Goal: Task Accomplishment & Management: Complete application form

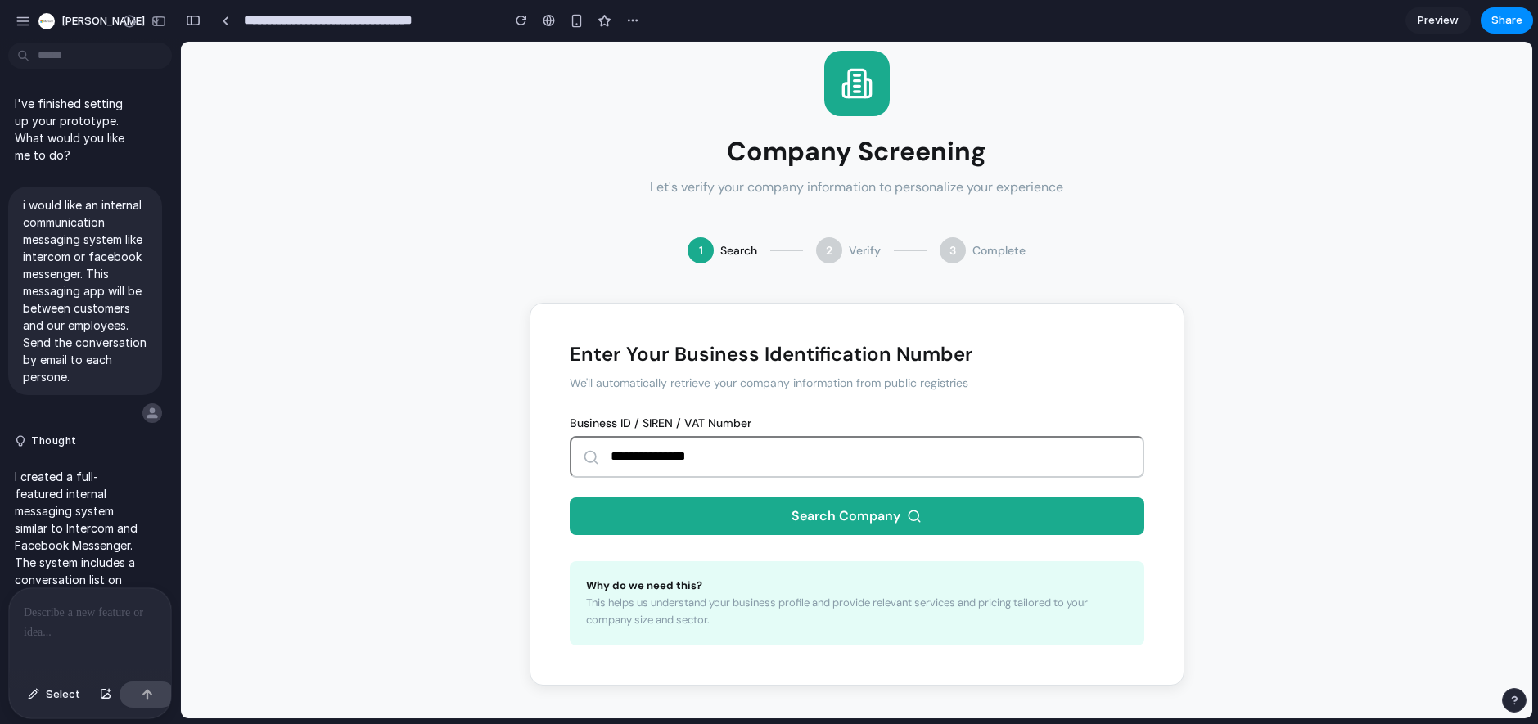
scroll to position [1238, 0]
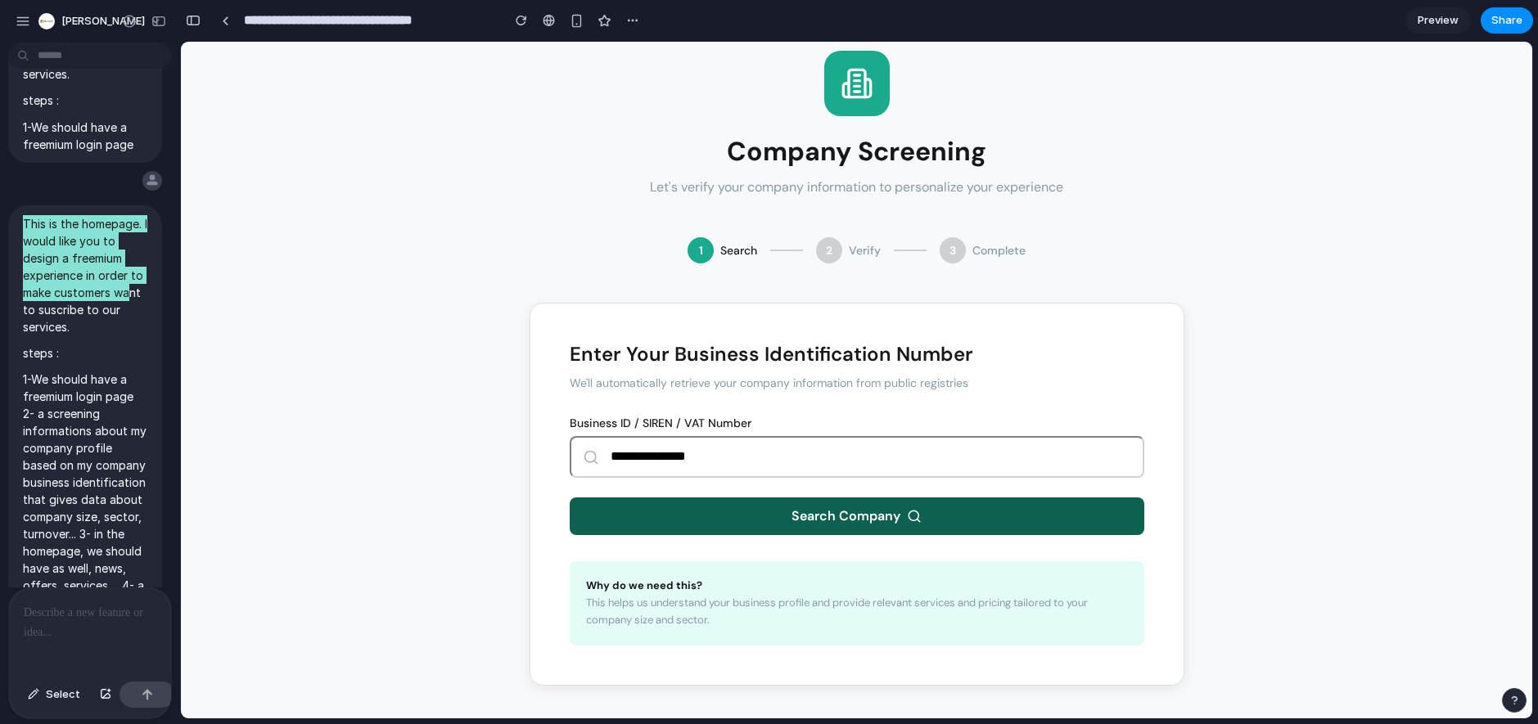
click at [804, 512] on button "Search Company" at bounding box center [857, 517] width 575 height 38
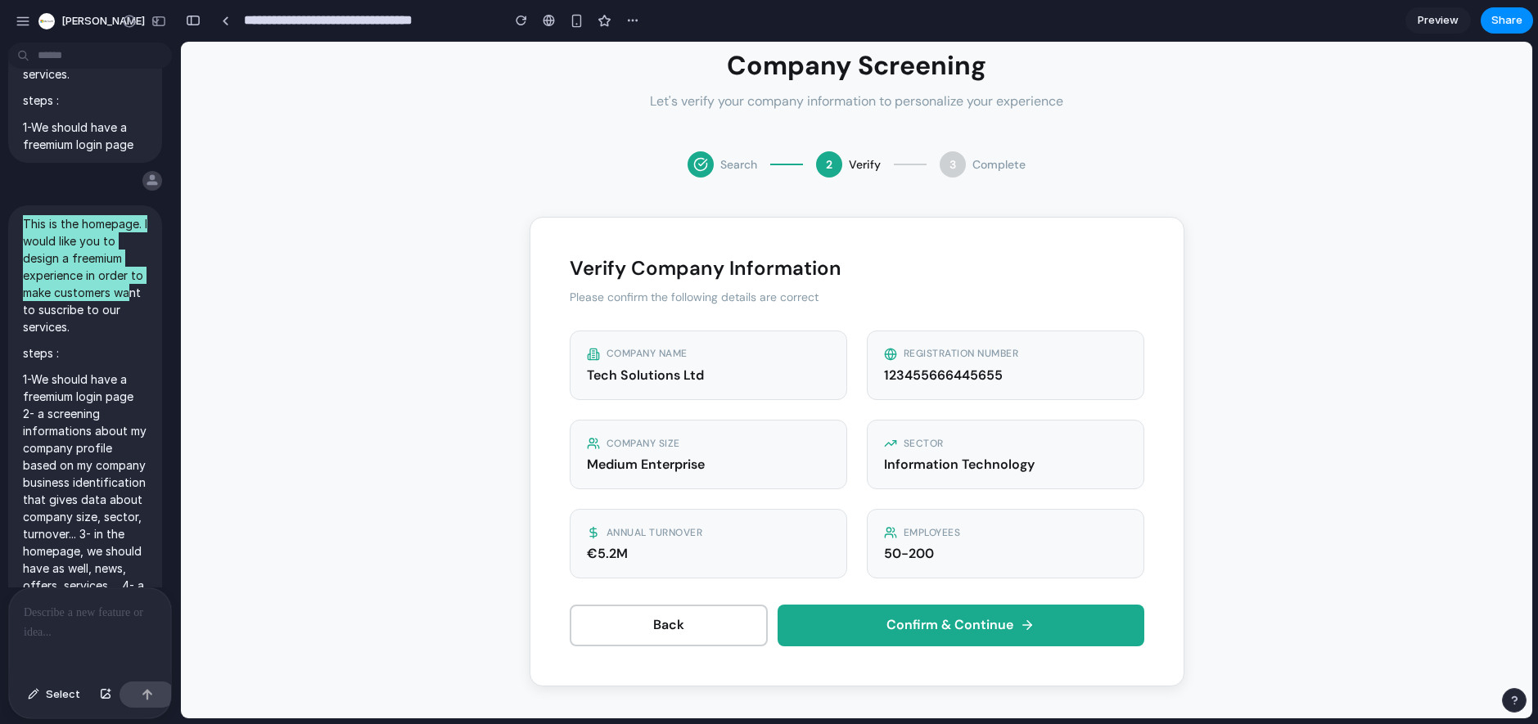
scroll to position [110, 0]
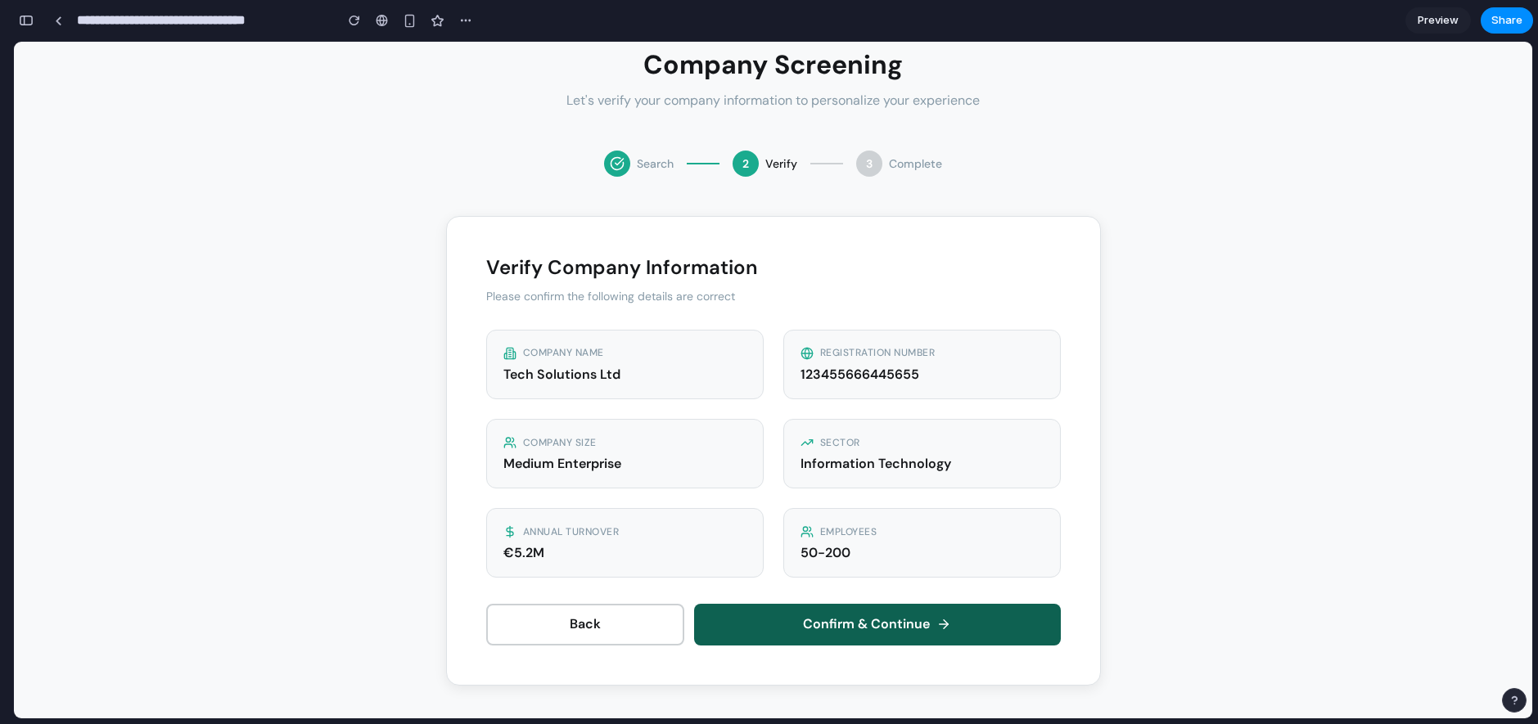
click at [876, 620] on button "Confirm & Continue" at bounding box center [877, 624] width 367 height 41
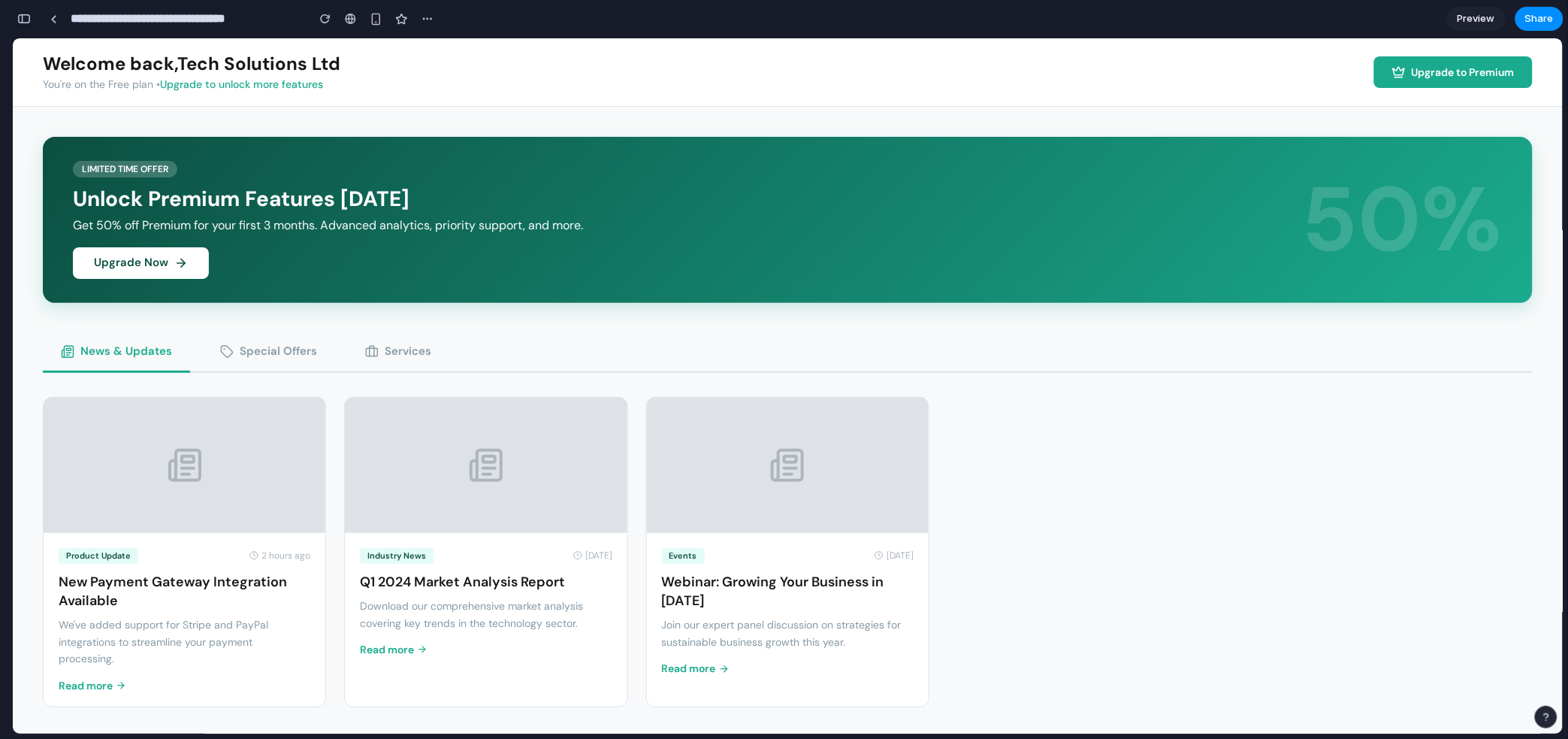
scroll to position [1136, 0]
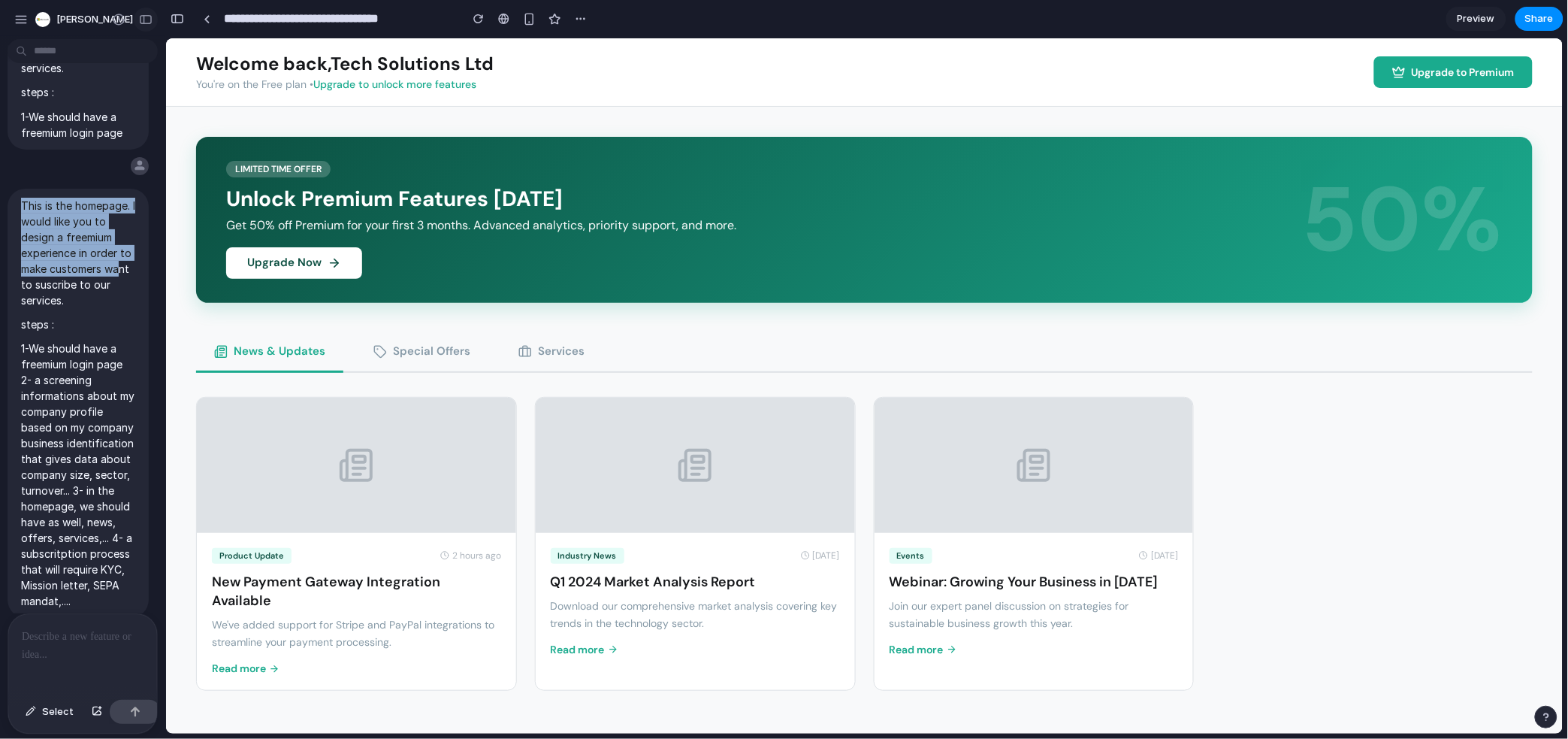
click at [140, 18] on div "button" at bounding box center [145, 19] width 14 height 10
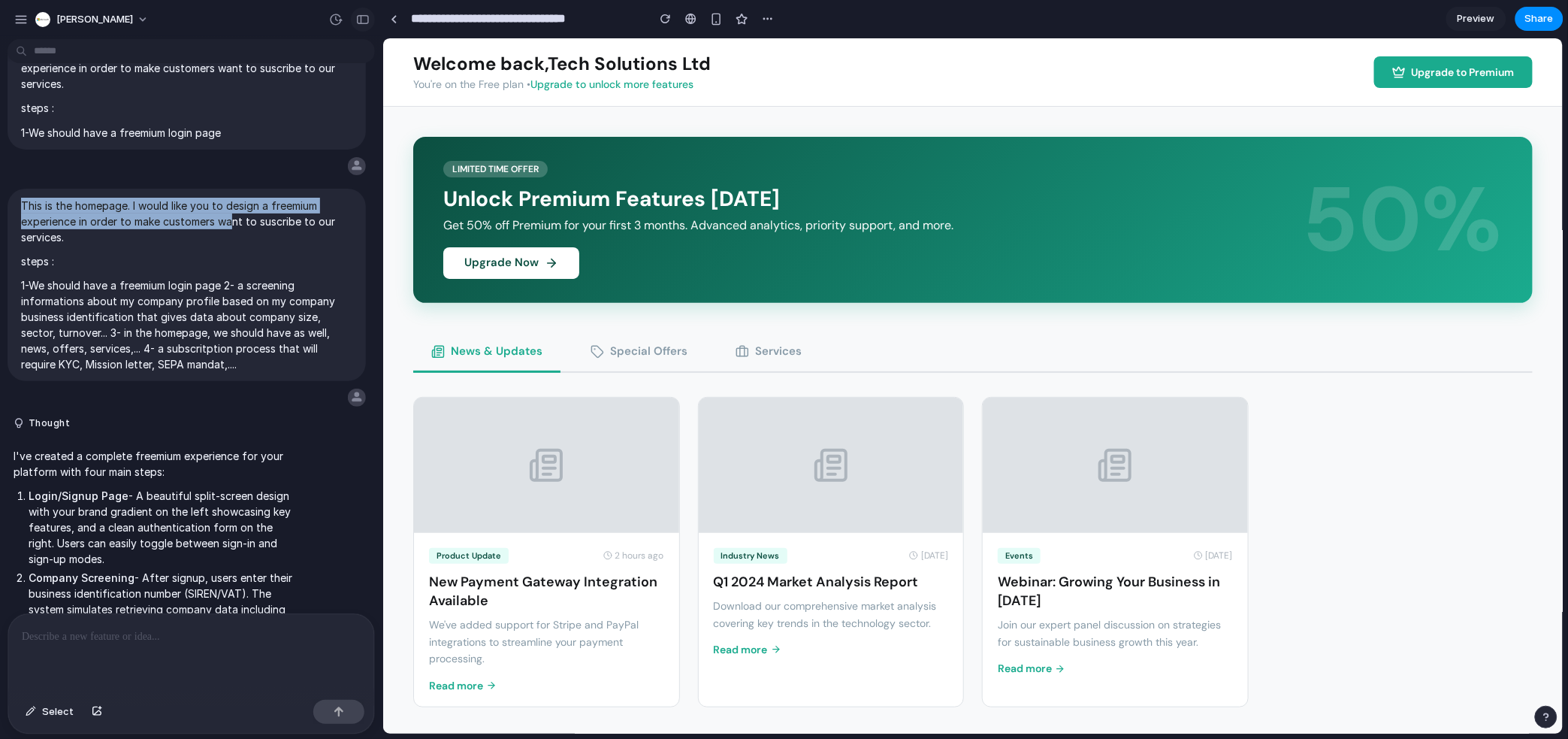
click at [140, 18] on button "[PERSON_NAME]" at bounding box center [93, 19] width 127 height 24
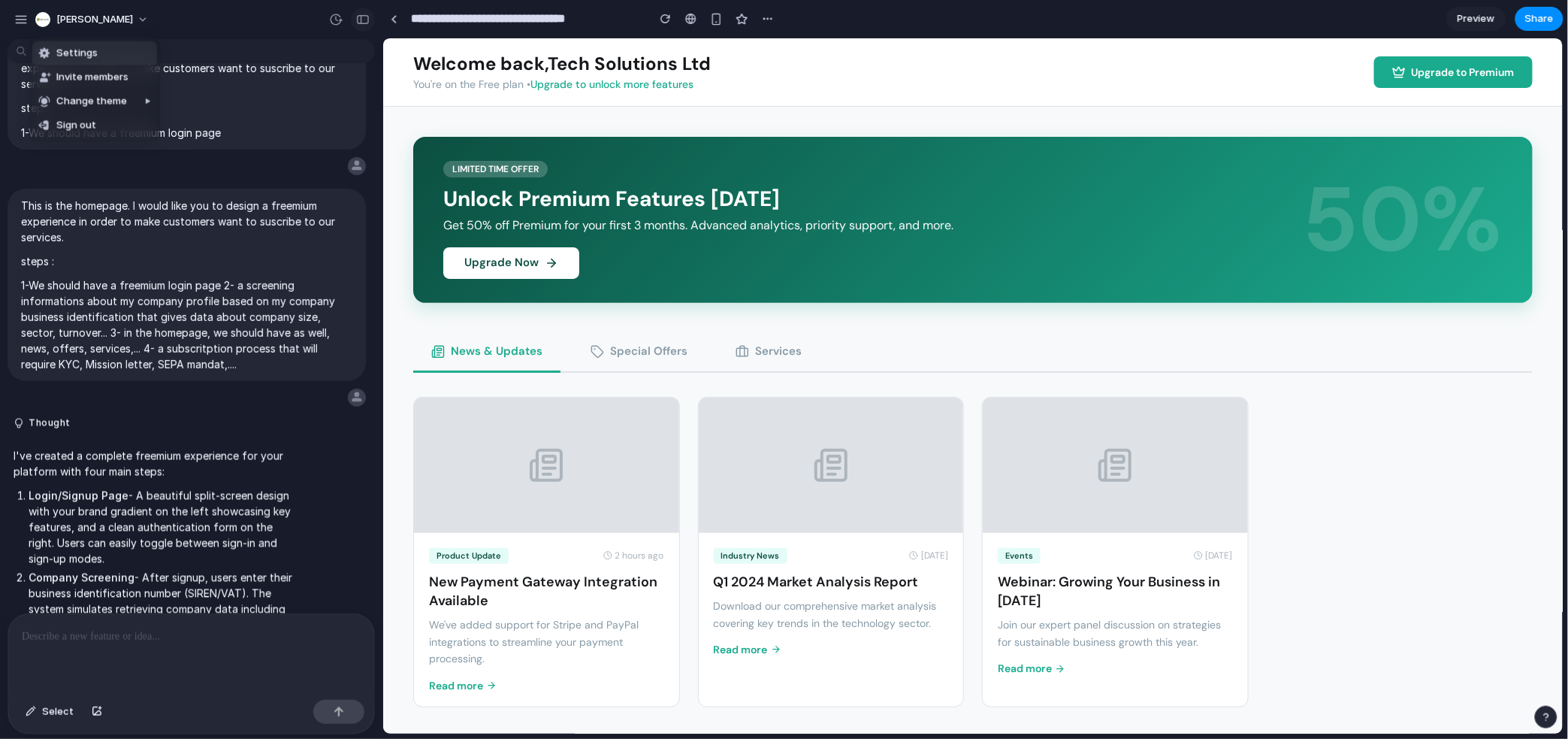
click at [140, 18] on div "Settings Invite members Change theme Sign out" at bounding box center [784, 369] width 1568 height 739
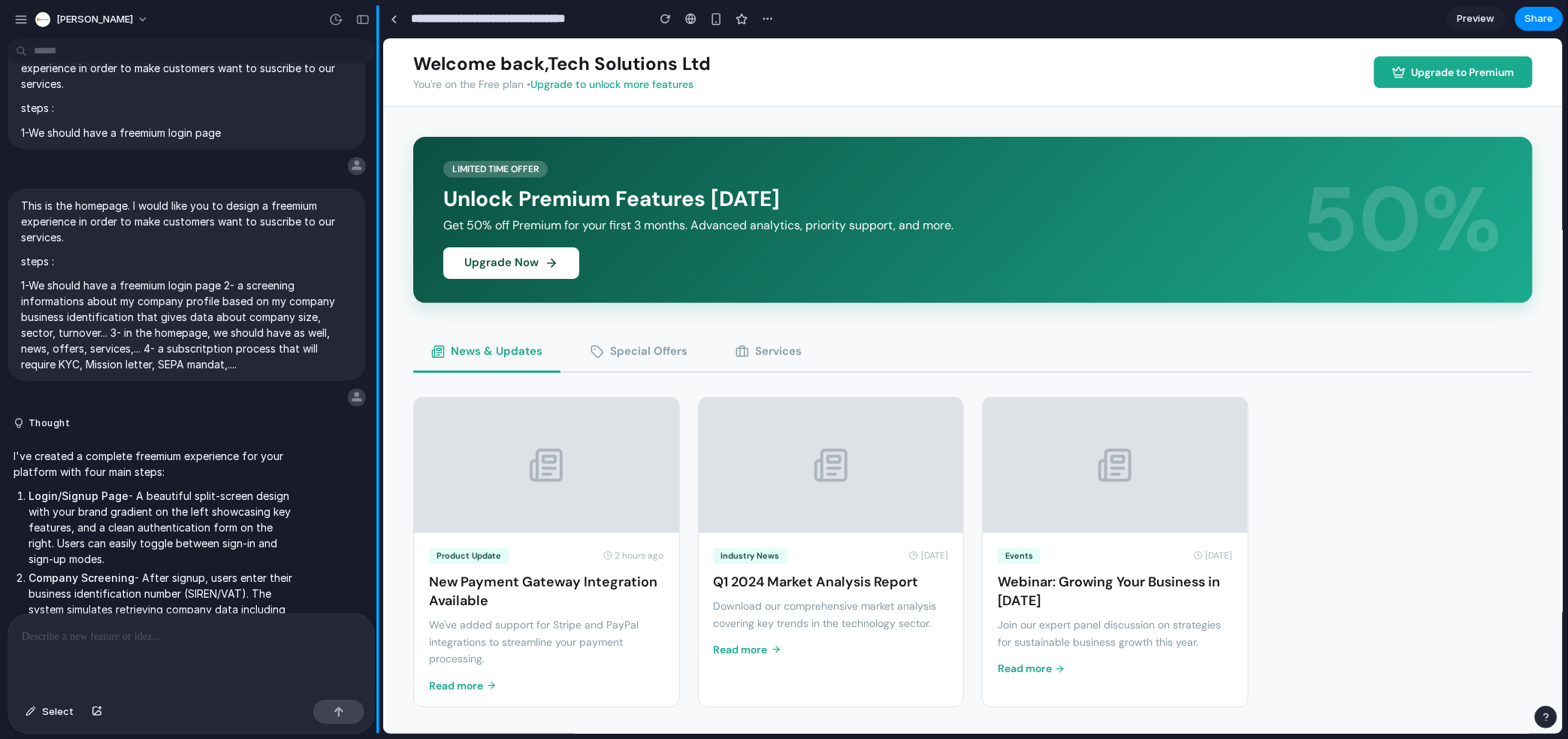
click at [370, 17] on button "button" at bounding box center [363, 19] width 24 height 24
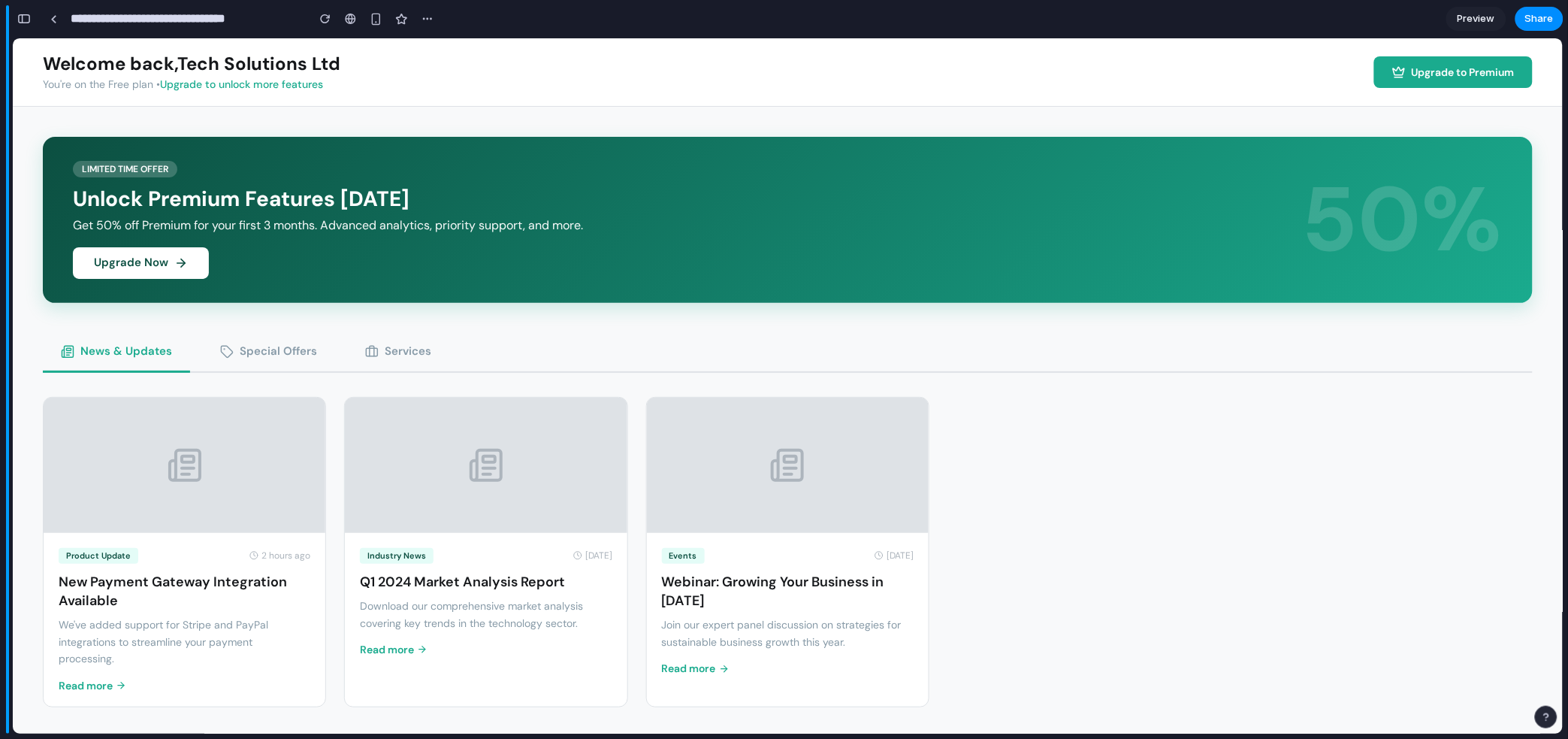
scroll to position [1136, 0]
click at [274, 347] on button "Special Offers" at bounding box center [268, 352] width 133 height 39
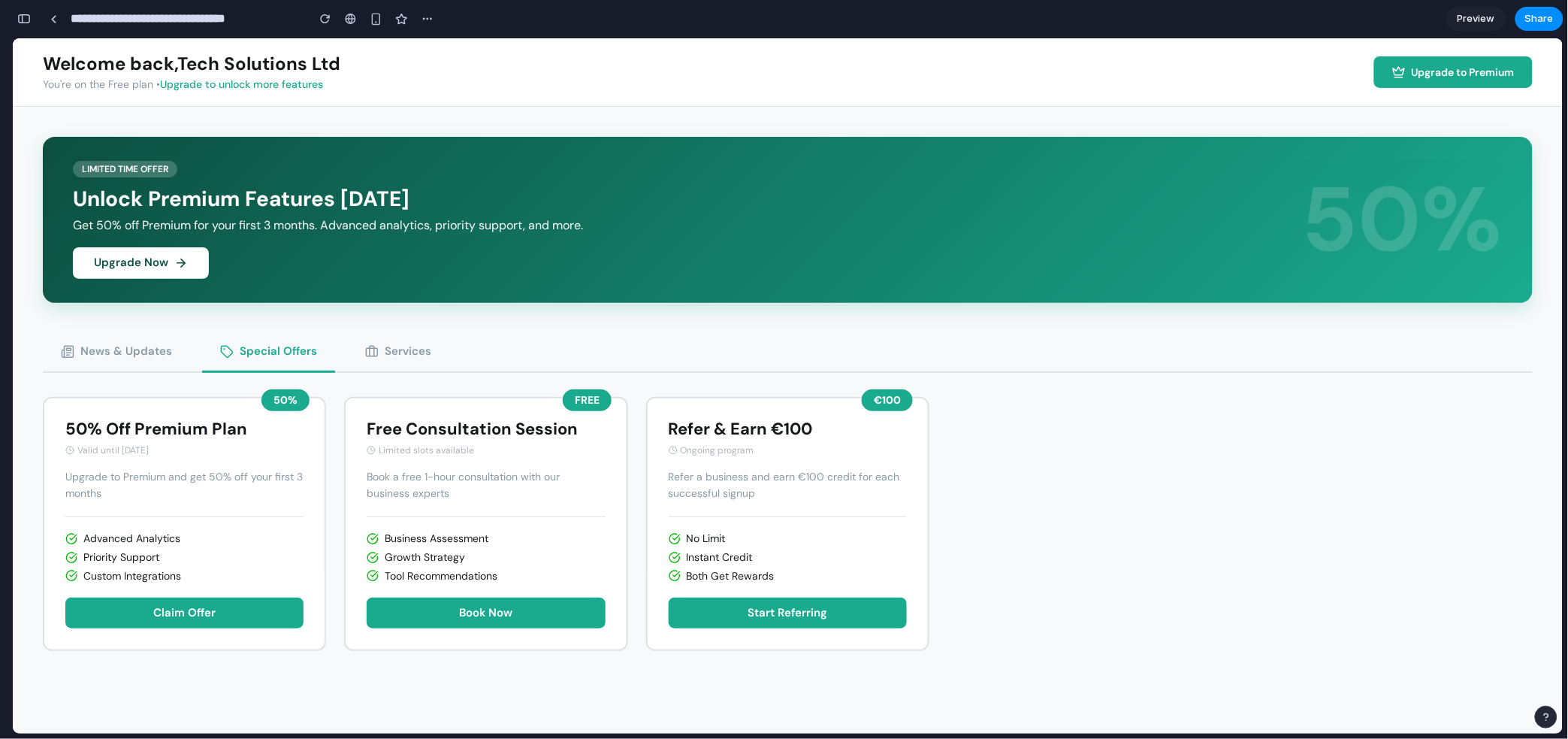
click at [126, 343] on button "News & Updates" at bounding box center [117, 352] width 147 height 39
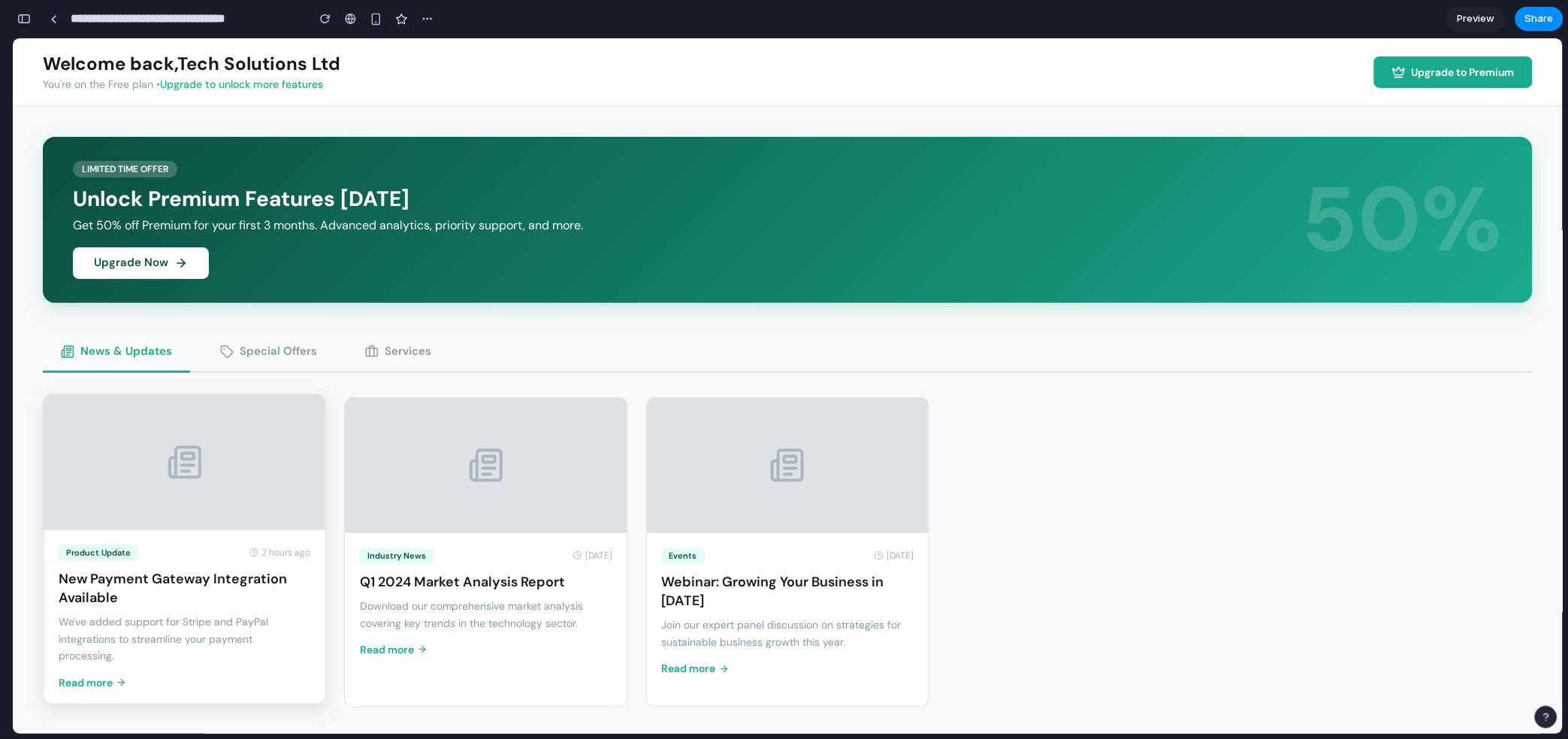
click at [185, 585] on h3 "New Payment Gateway Integration Available" at bounding box center [185, 588] width 252 height 38
click at [204, 498] on div at bounding box center [184, 461] width 282 height 135
click at [500, 527] on div "Industry News [DATE] Q1 2024 Market Analysis Report Download our comprehensive …" at bounding box center [486, 548] width 284 height 311
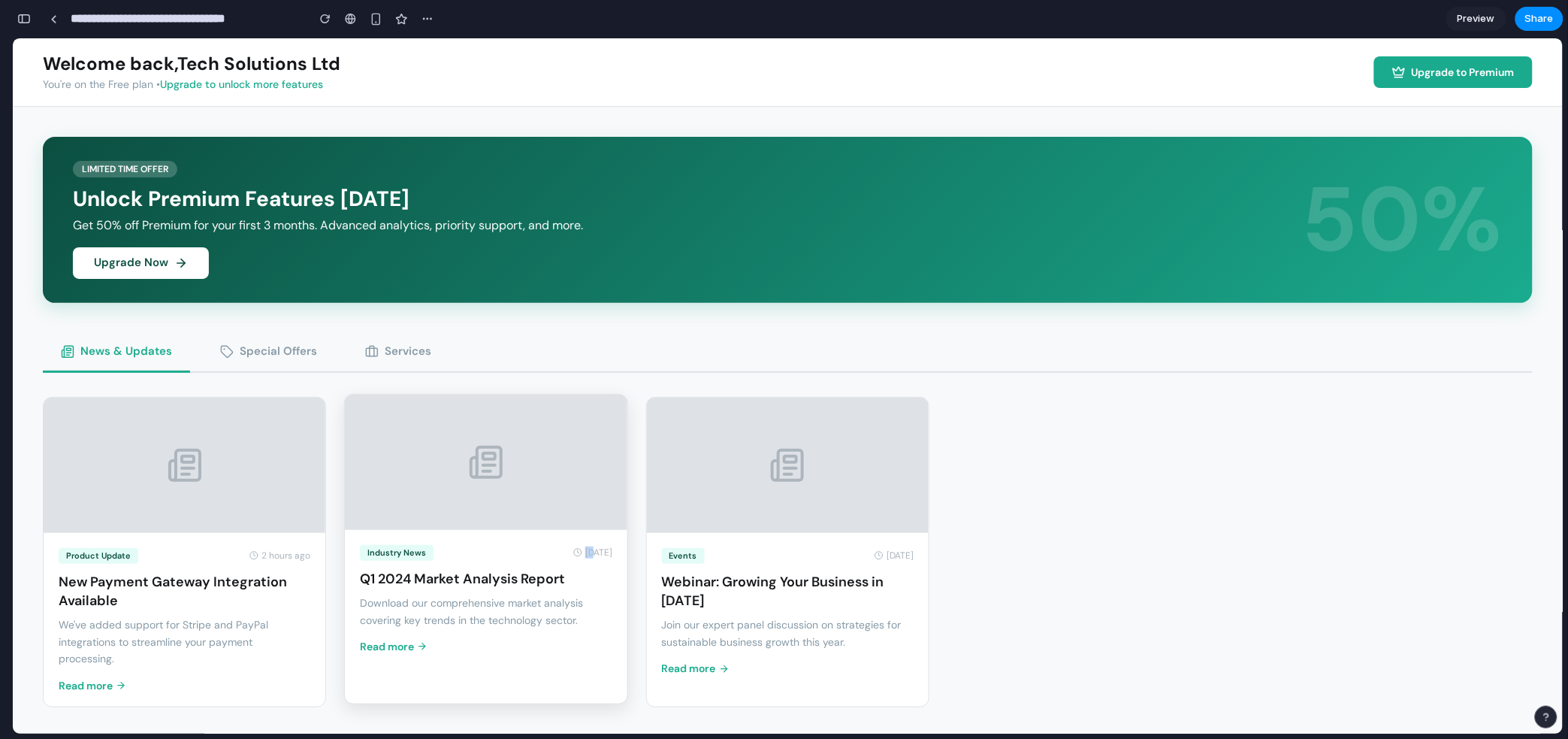
click at [500, 529] on div "Industry News [DATE] Q1 2024 Market Analysis Report Download our comprehensive …" at bounding box center [486, 598] width 282 height 139
click at [763, 527] on div at bounding box center [788, 461] width 282 height 135
click at [763, 529] on div "Events [DATE] Webinar: Growing Your Business in [DATE] Join our expert panel di…" at bounding box center [788, 607] width 282 height 157
click at [543, 527] on div "Industry News [DATE] Q1 2024 Market Analysis Report Download our comprehensive …" at bounding box center [486, 548] width 284 height 311
click at [543, 529] on div "Industry News [DATE] Q1 2024 Market Analysis Report Download our comprehensive …" at bounding box center [486, 598] width 282 height 139
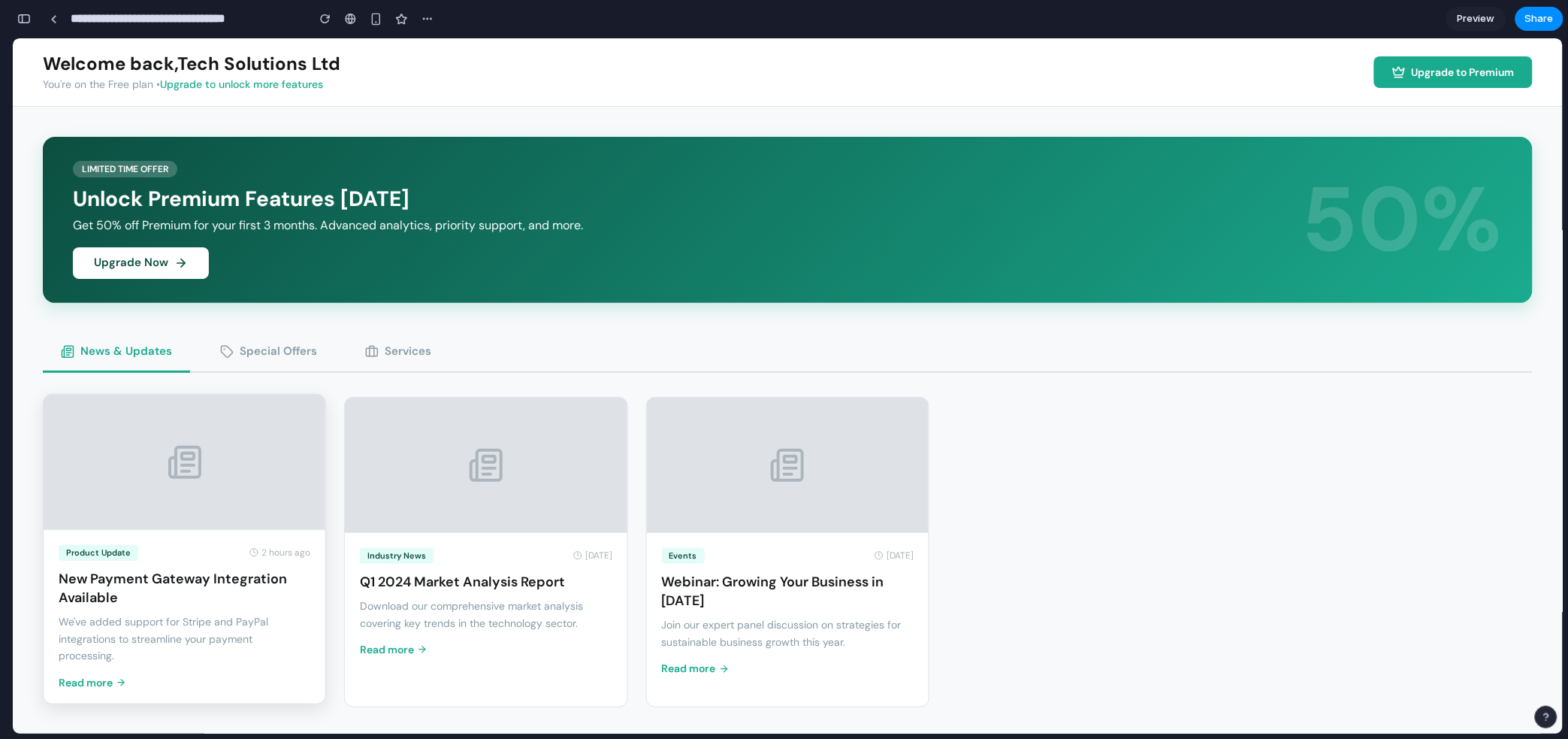
click at [268, 507] on div at bounding box center [184, 461] width 282 height 135
click at [88, 665] on link "Read more" at bounding box center [93, 682] width 68 height 13
click at [103, 665] on link "Read more" at bounding box center [93, 682] width 68 height 13
click at [403, 644] on link "Read more" at bounding box center [394, 646] width 68 height 13
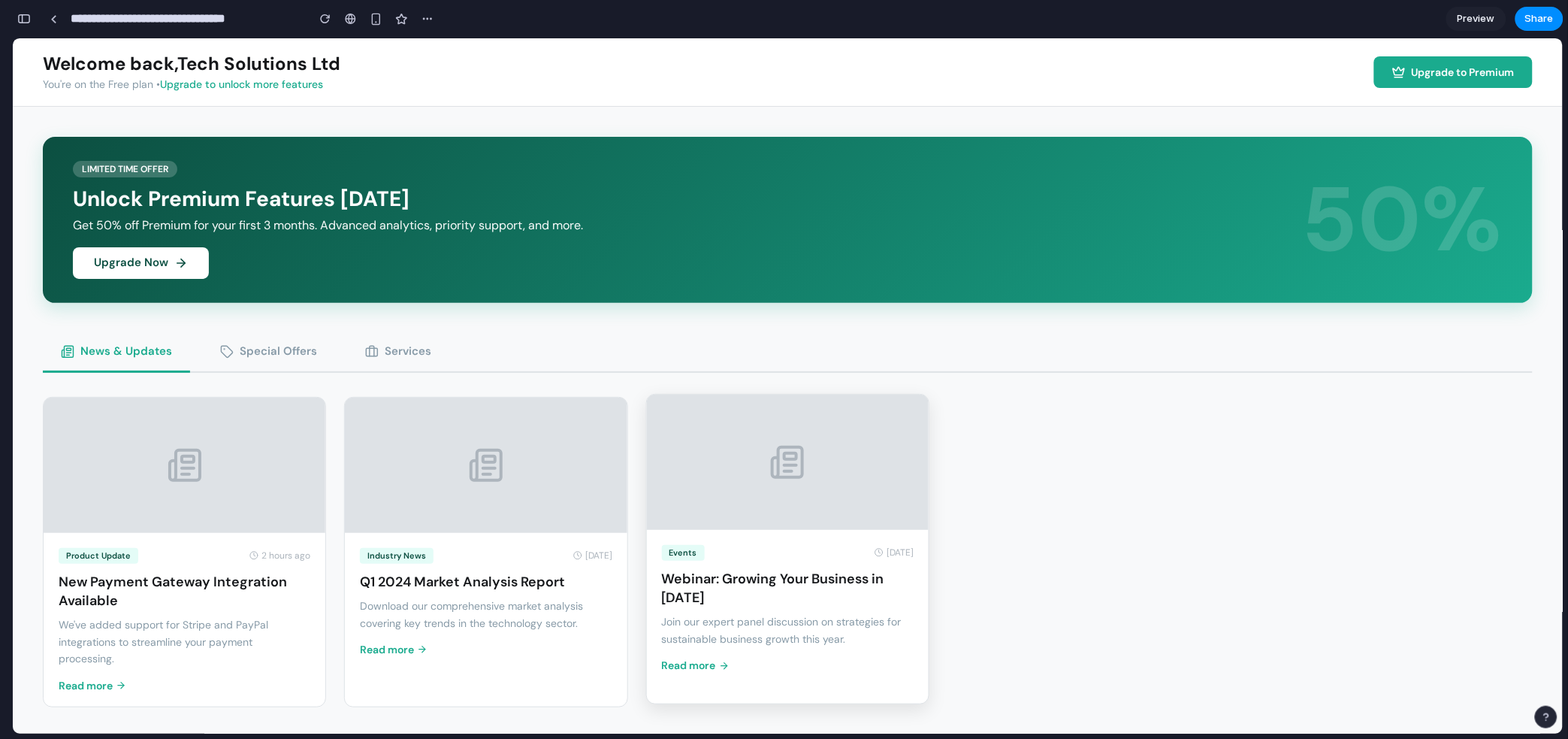
click at [693, 658] on link "Read more" at bounding box center [696, 665] width 68 height 13
click at [272, 347] on button "Special Offers" at bounding box center [268, 352] width 133 height 39
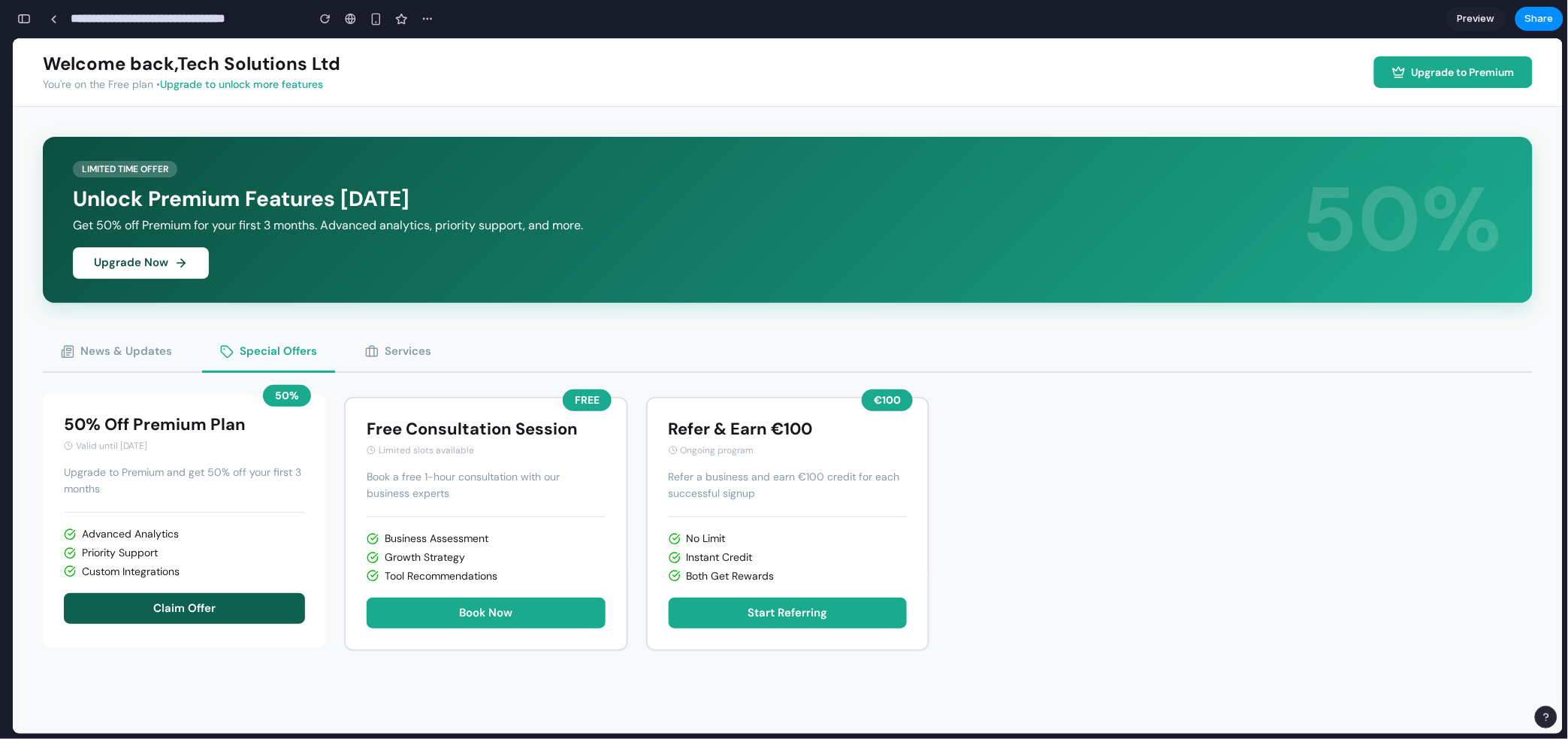
click at [216, 599] on button "Claim Offer" at bounding box center [185, 608] width 241 height 31
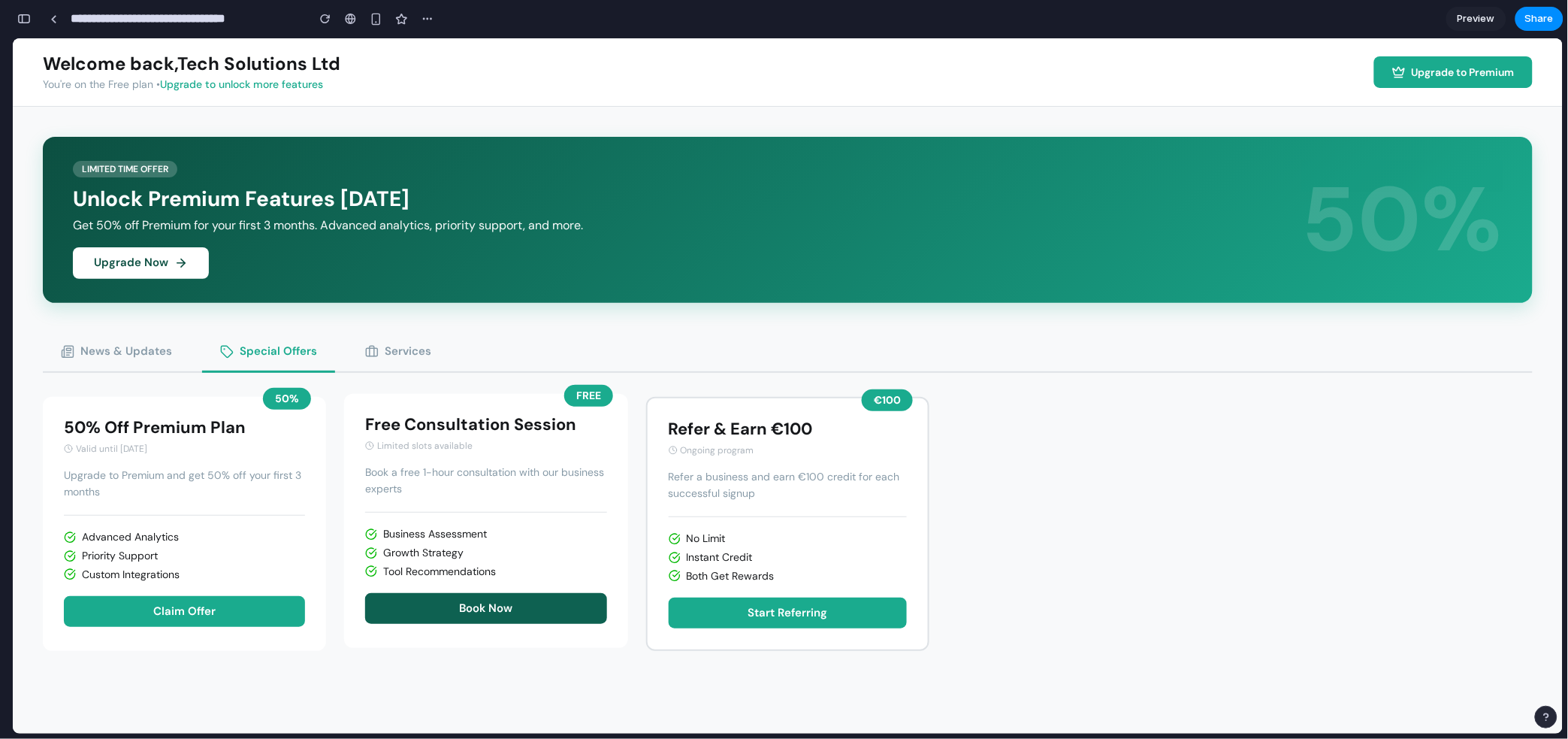
click at [424, 606] on button "Book Now" at bounding box center [486, 608] width 241 height 31
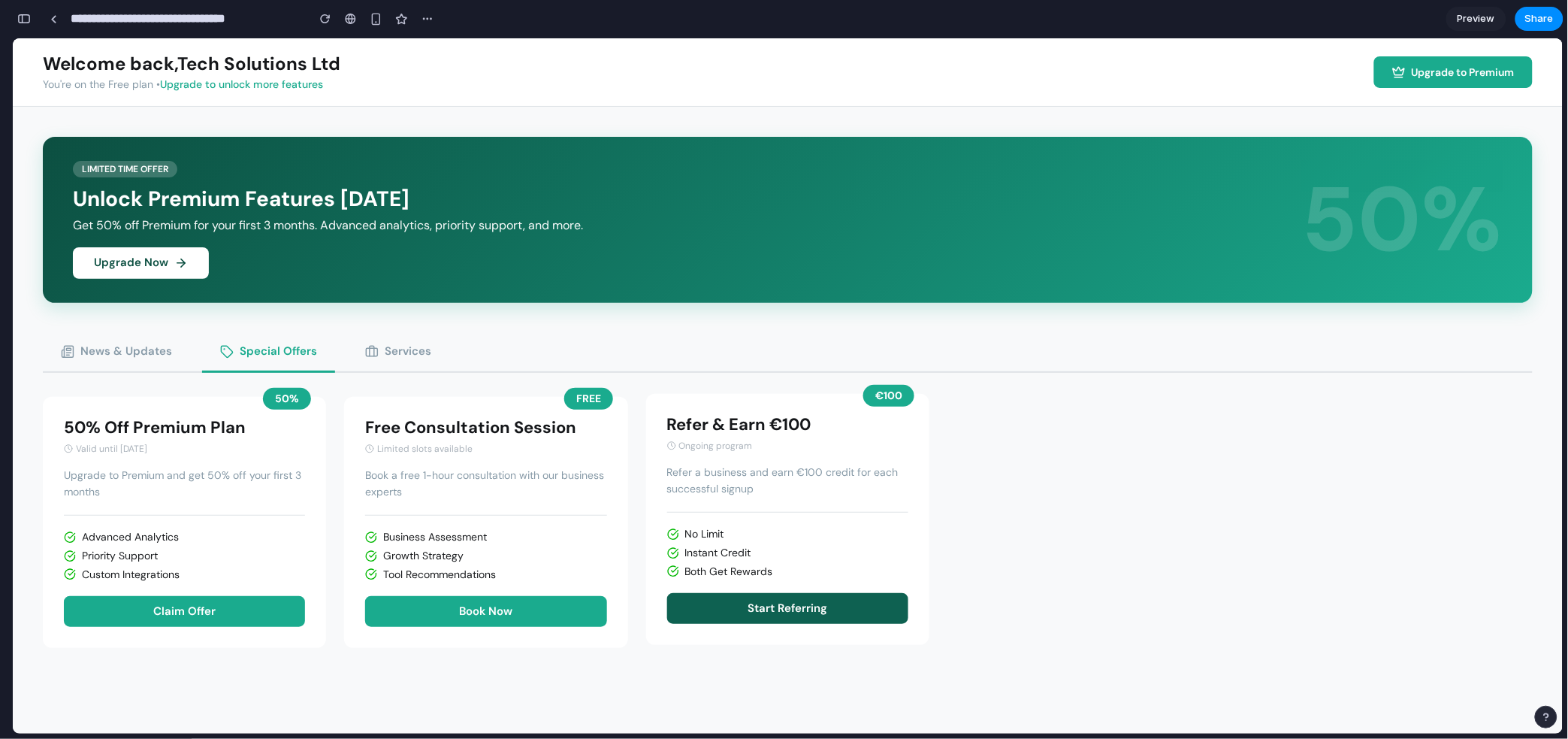
click at [731, 607] on button "Start Referring" at bounding box center [788, 608] width 241 height 31
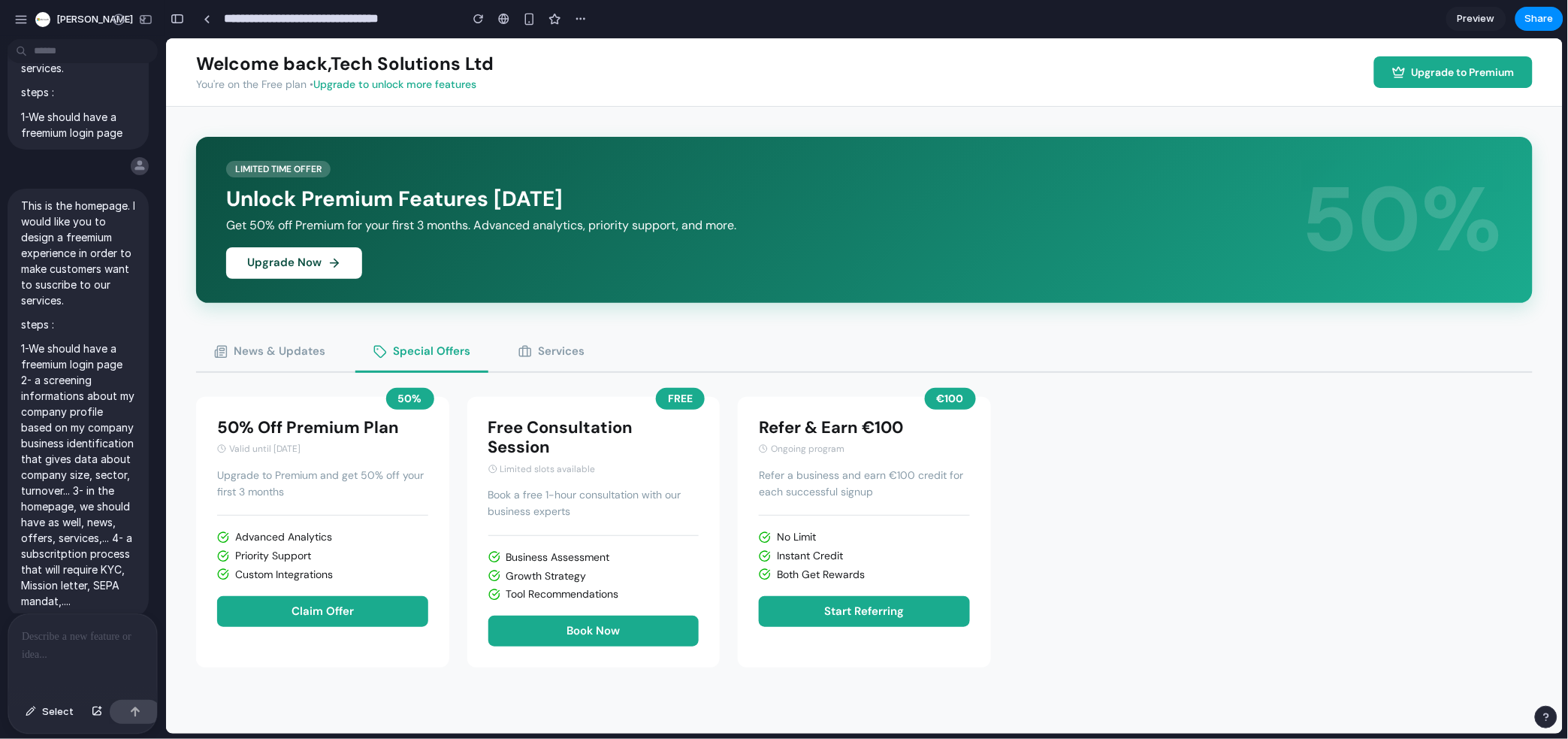
click at [533, 348] on button "Services" at bounding box center [550, 352] width 102 height 39
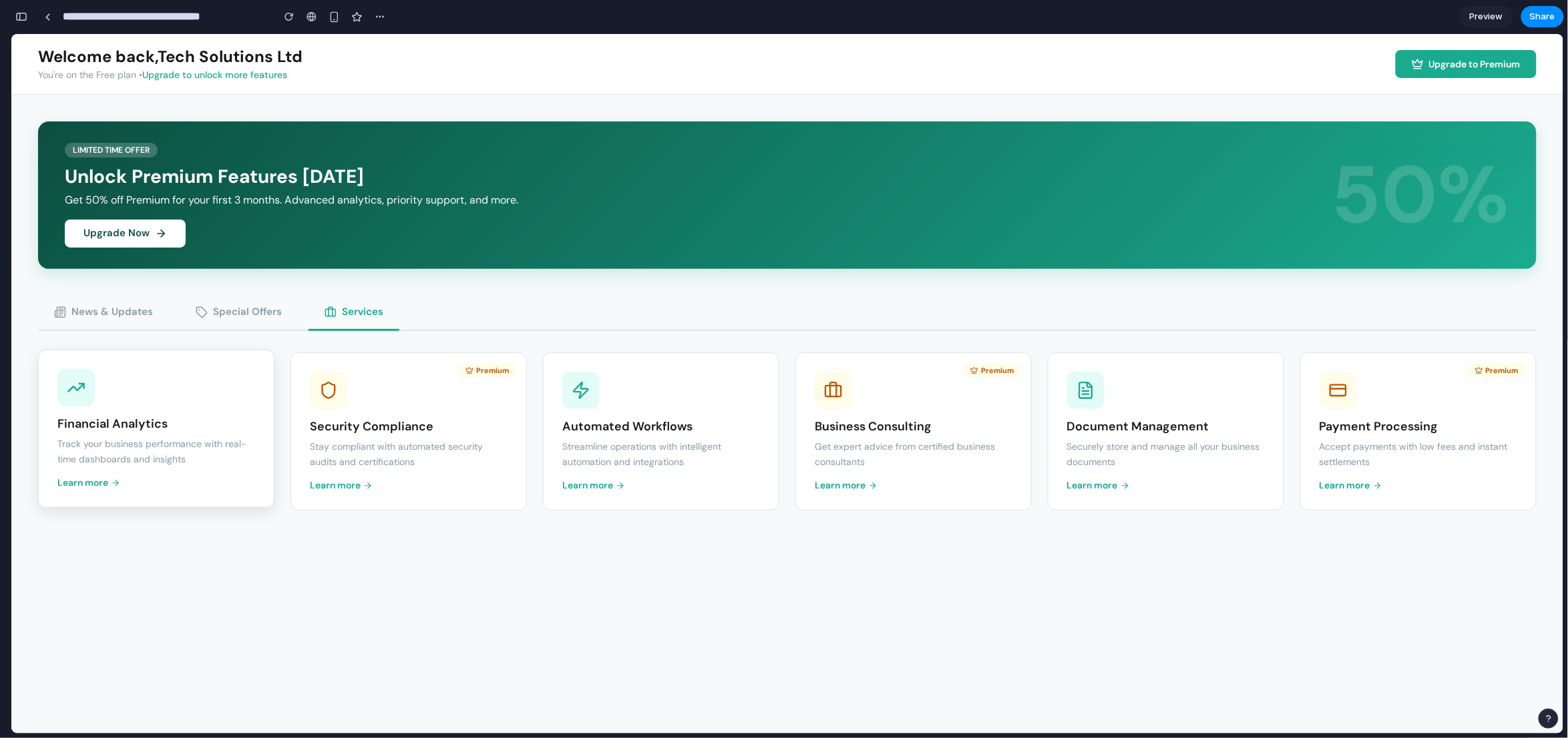
click at [142, 456] on p "Track your business performance with real-time dashboards and insights" at bounding box center [156, 450] width 197 height 30
drag, startPoint x: 113, startPoint y: 471, endPoint x: 105, endPoint y: 476, distance: 9.4
click at [106, 475] on div "Financial Analytics Track your business performance with real-time dashboards a…" at bounding box center [157, 428] width 237 height 158
click at [105, 478] on link "Learn more" at bounding box center [88, 482] width 63 height 11
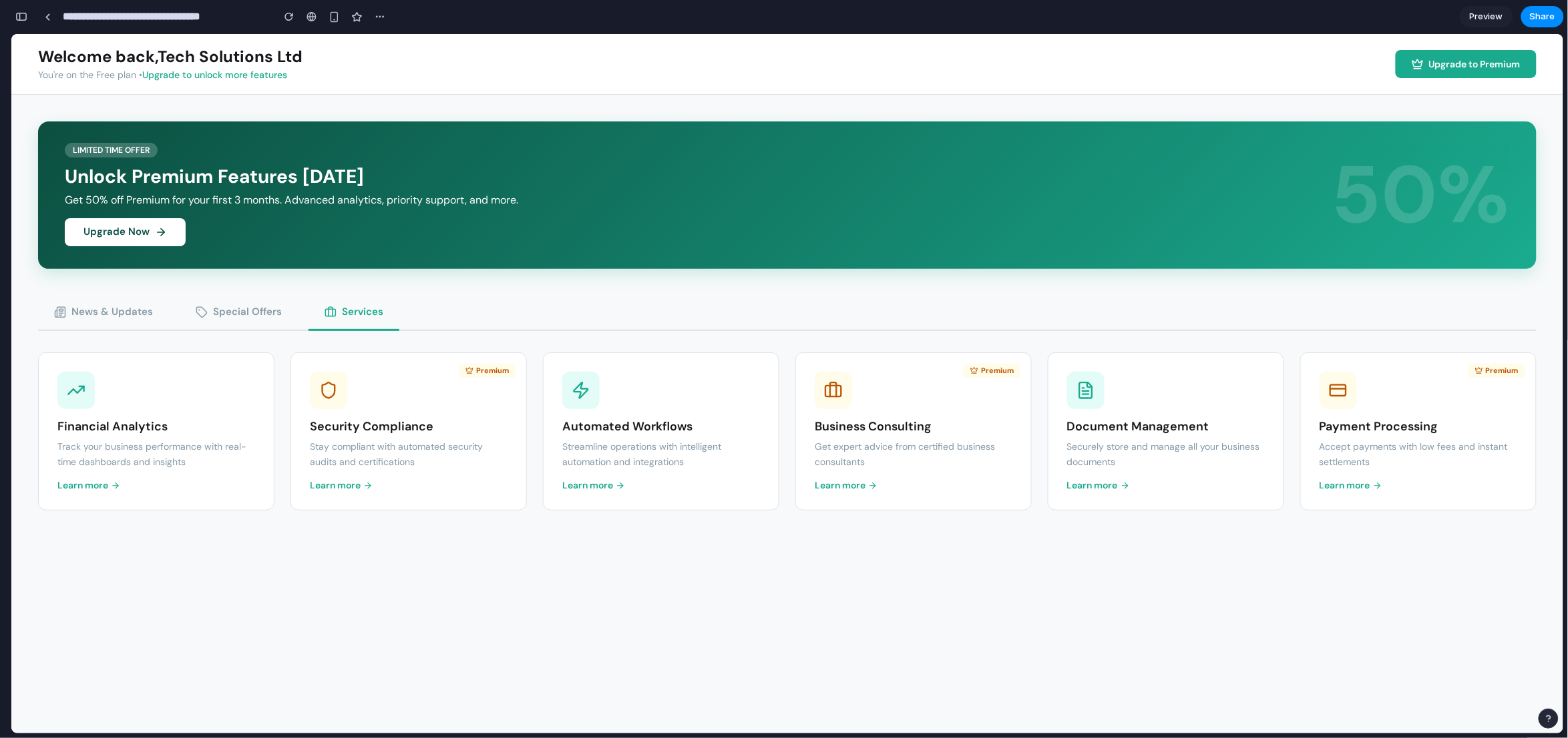
click at [116, 228] on button "Upgrade Now" at bounding box center [125, 232] width 121 height 28
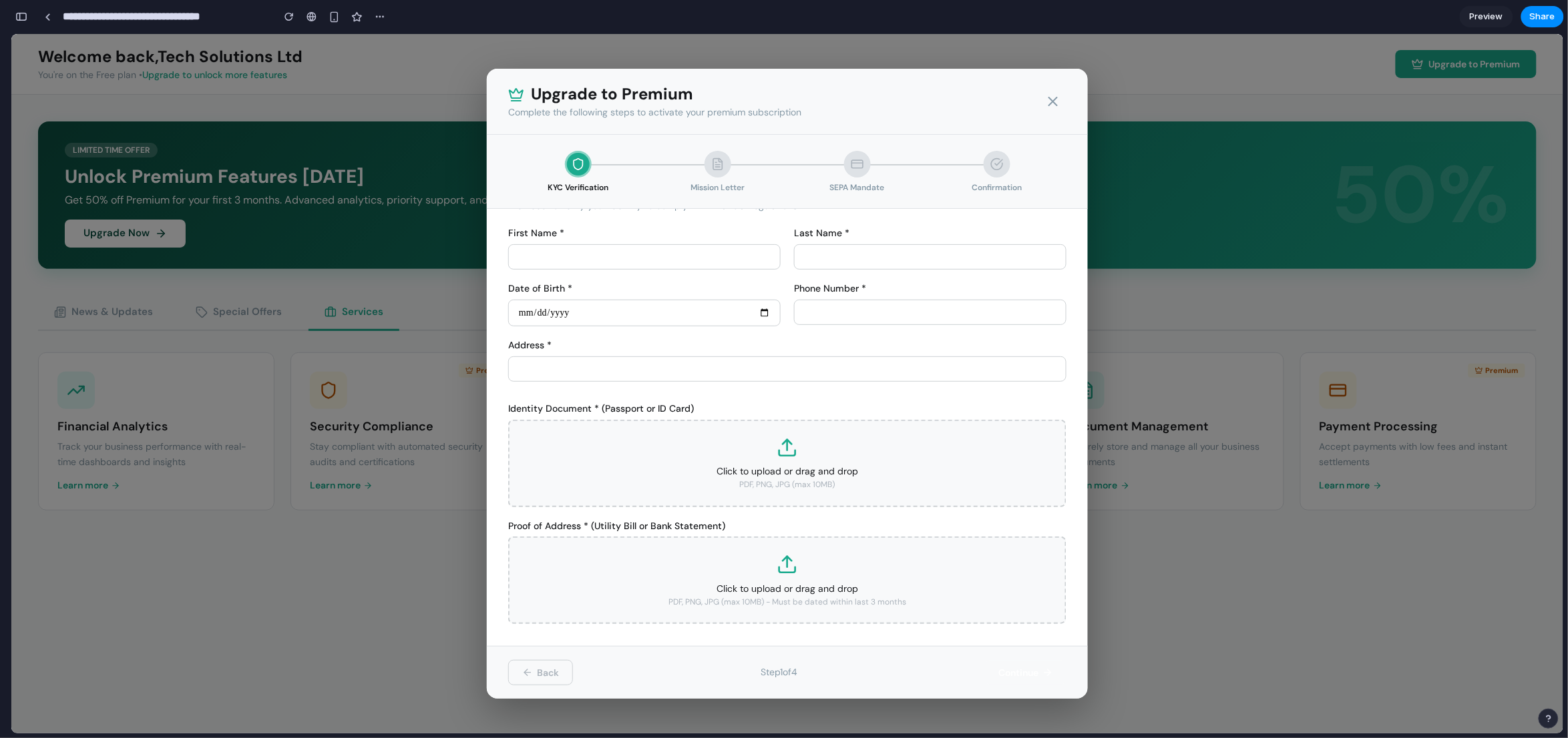
scroll to position [0, 0]
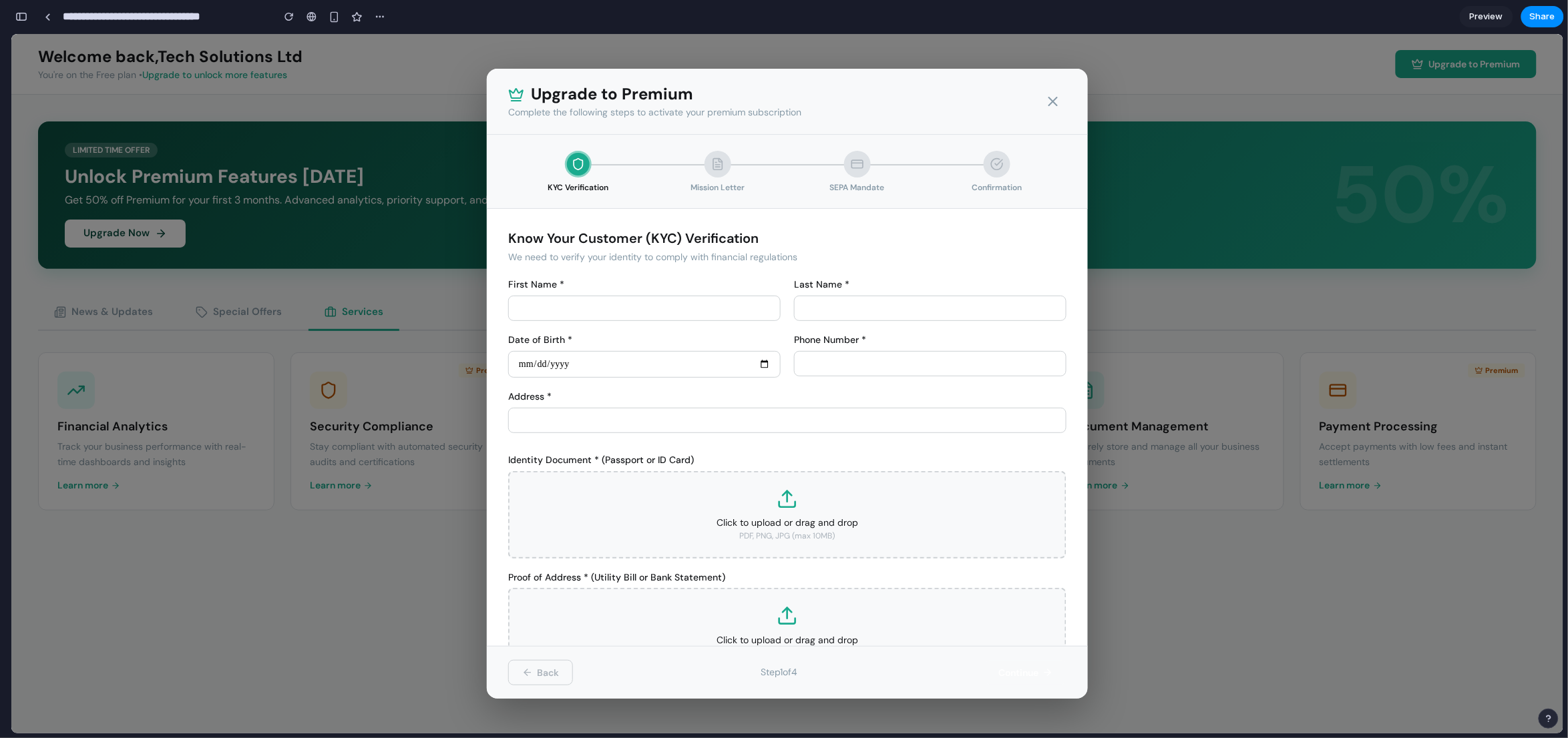
click at [645, 309] on input "text" at bounding box center [644, 307] width 272 height 25
type input "*******"
click at [853, 303] on input "*" at bounding box center [930, 307] width 272 height 25
type input "******"
click at [636, 358] on input "date" at bounding box center [644, 364] width 272 height 27
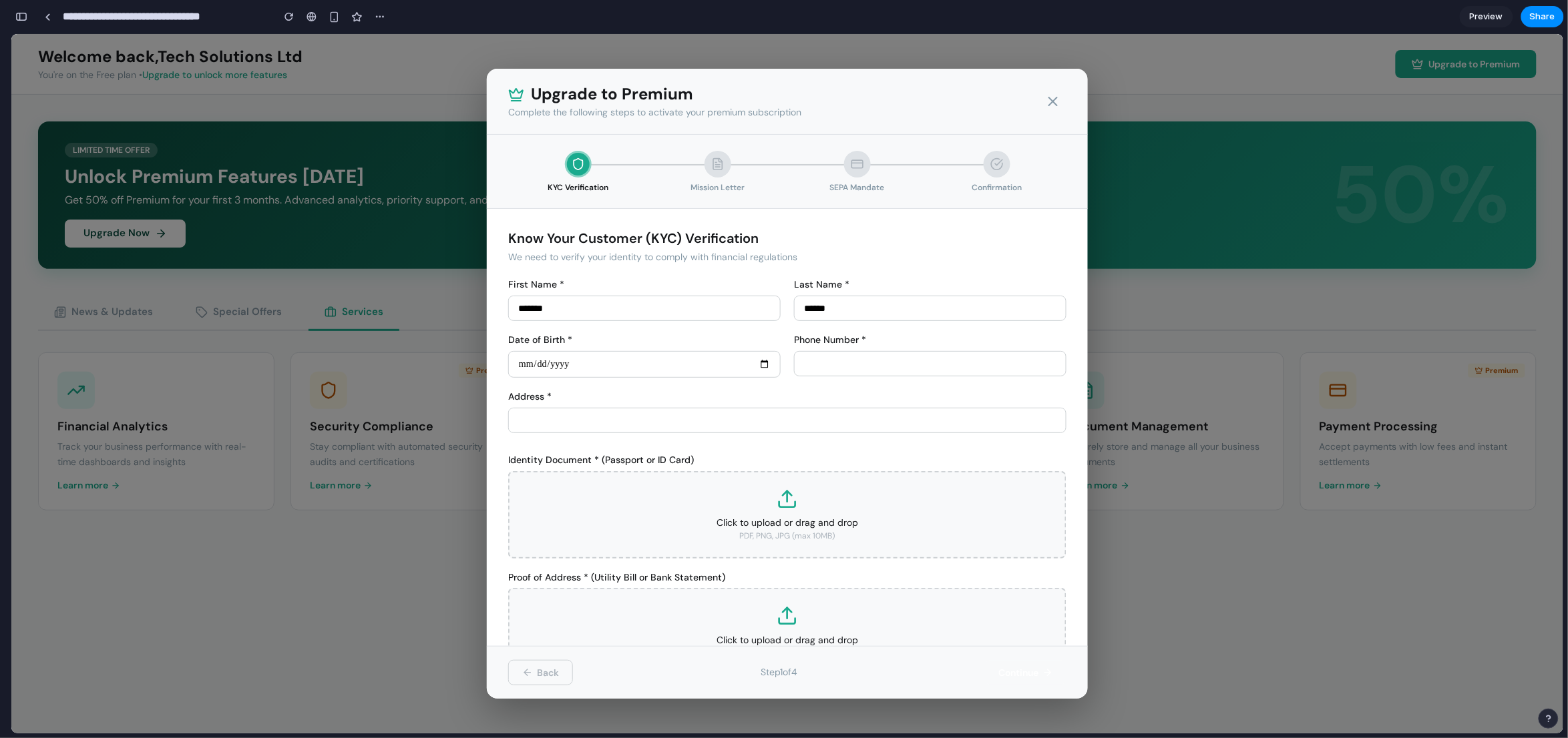
click at [850, 362] on input "tel" at bounding box center [930, 363] width 272 height 25
type input "*********"
click at [649, 413] on input "*" at bounding box center [787, 419] width 558 height 25
type input "********"
click at [572, 356] on input "date" at bounding box center [644, 364] width 272 height 27
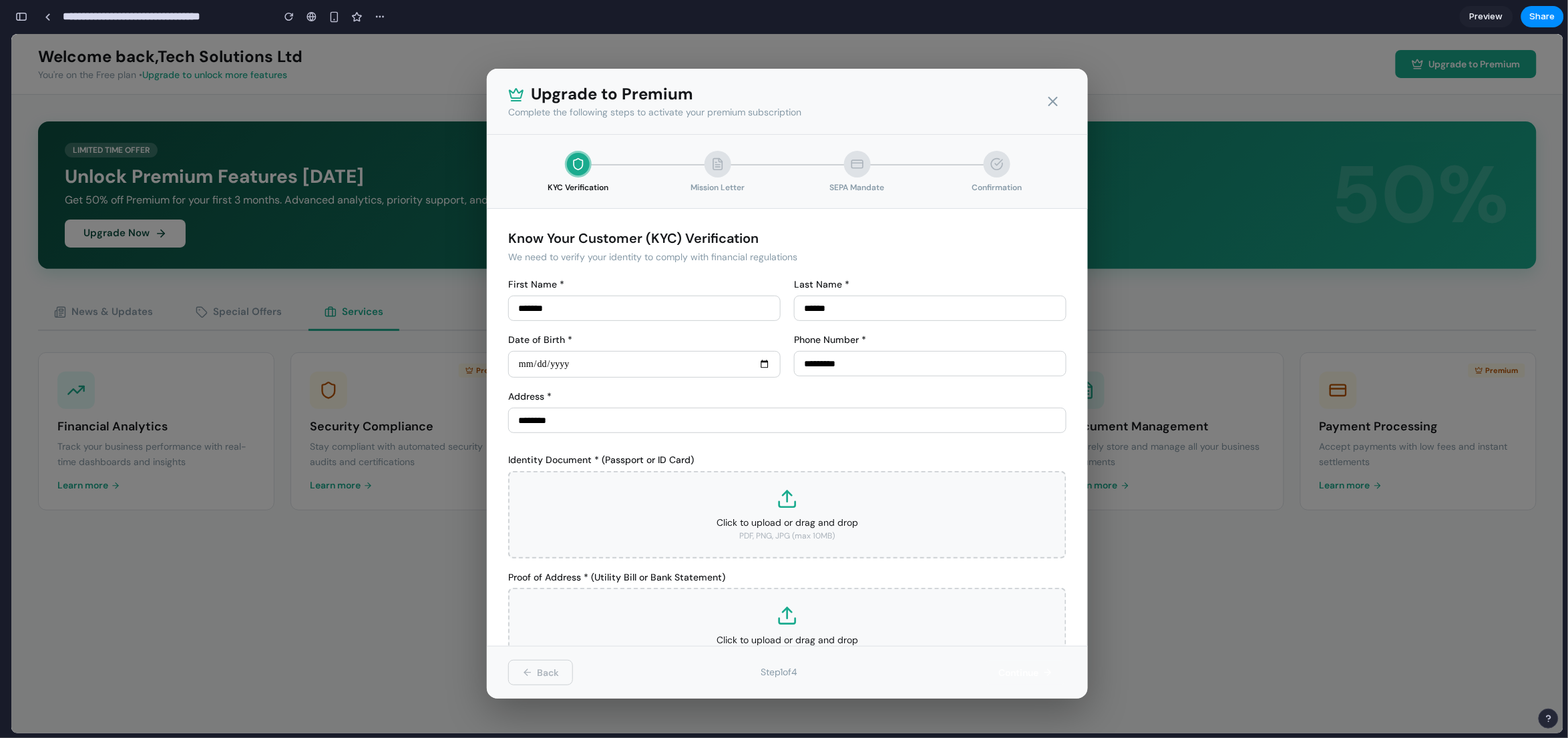
type input "**********"
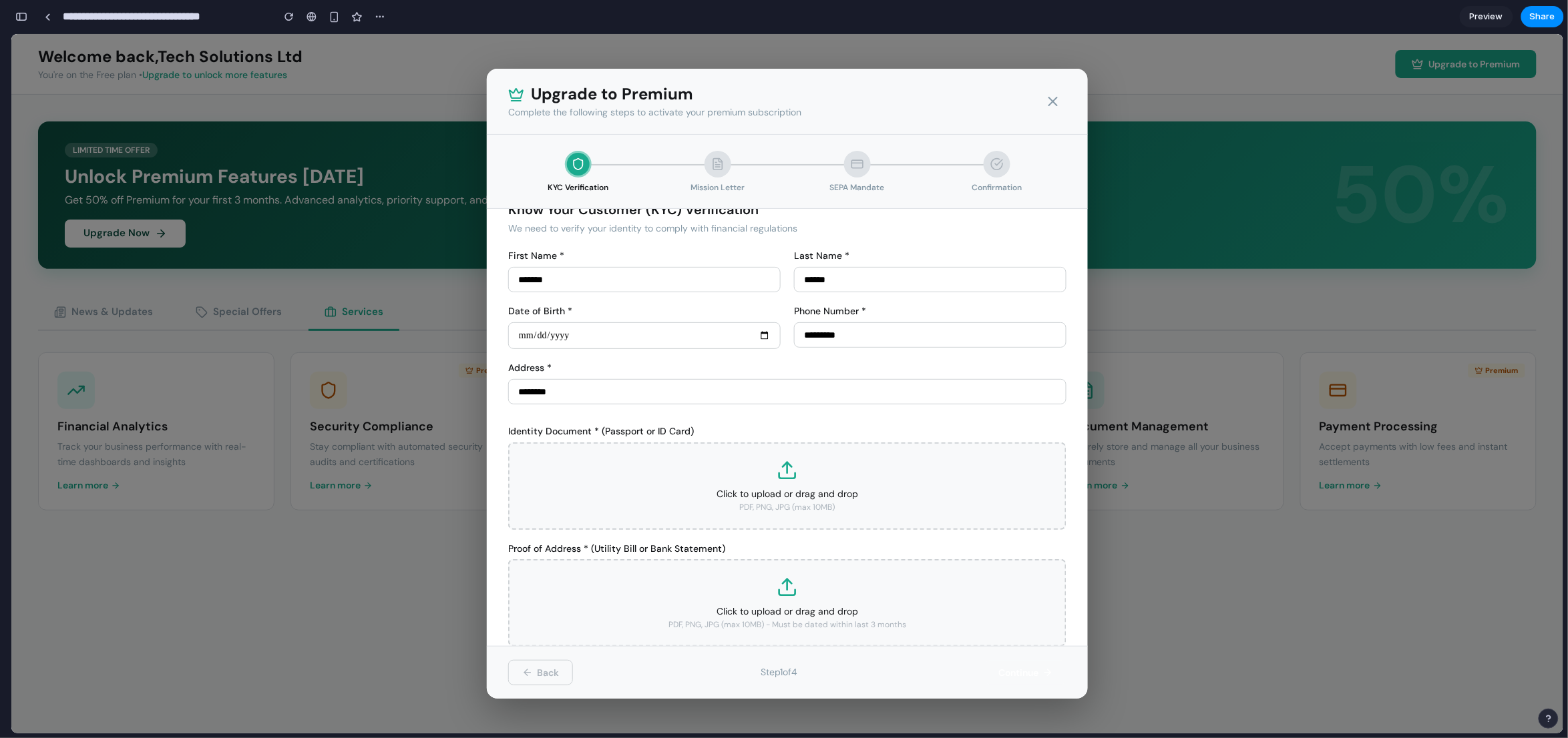
scroll to position [51, 0]
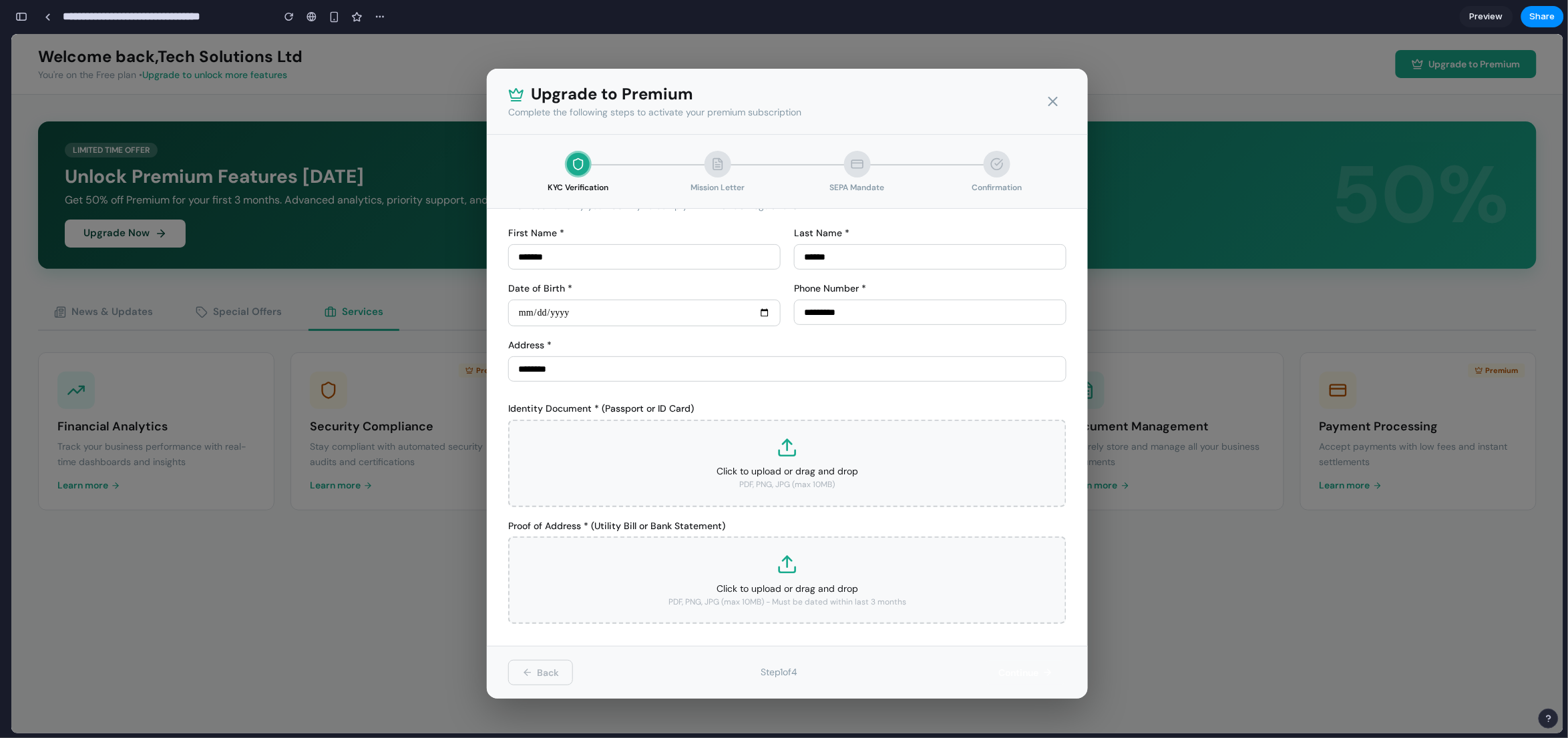
click at [818, 464] on div "Click to upload or drag and drop PDF, PNG, JPG (max 10MB)" at bounding box center [787, 462] width 558 height 87
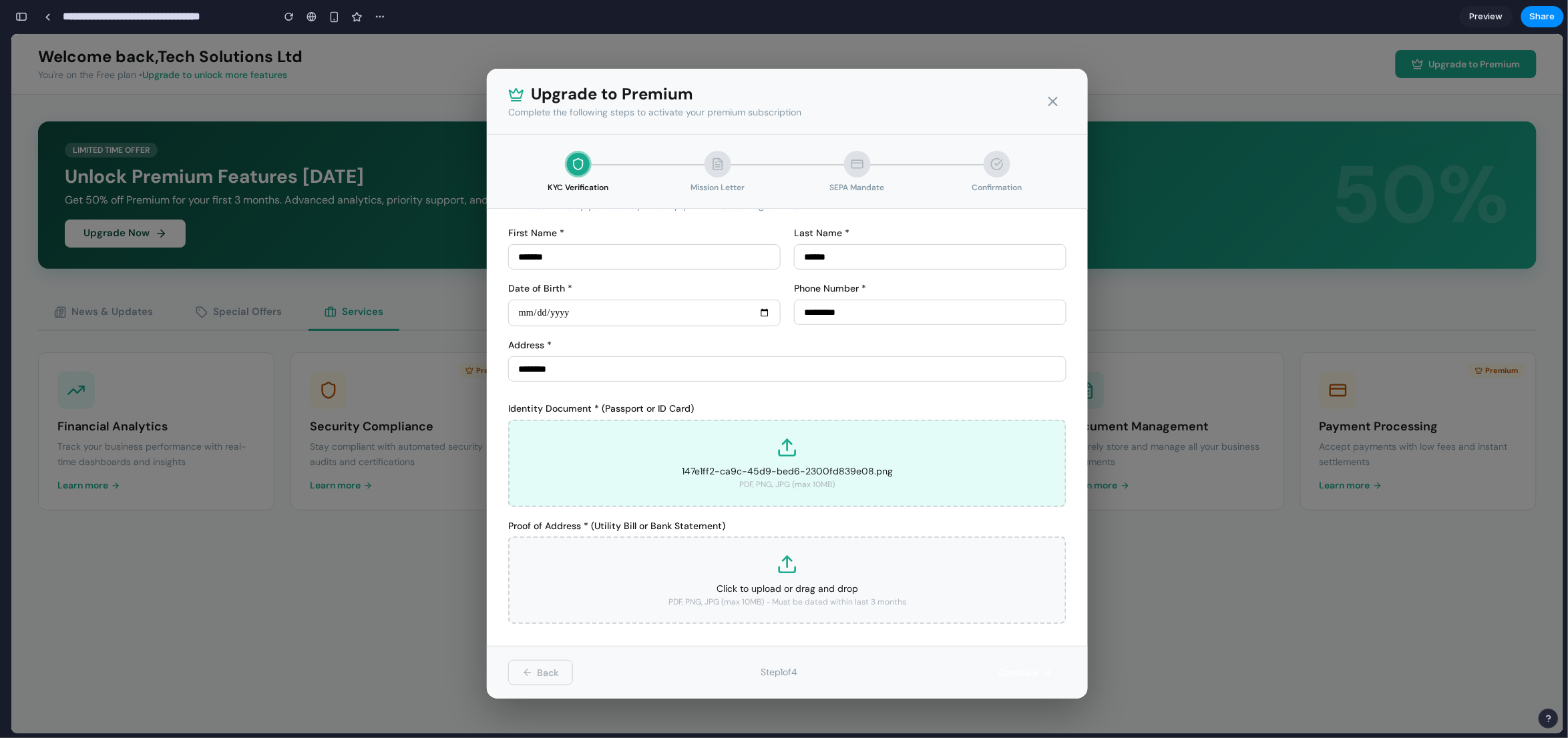
click at [782, 568] on icon at bounding box center [787, 564] width 21 height 21
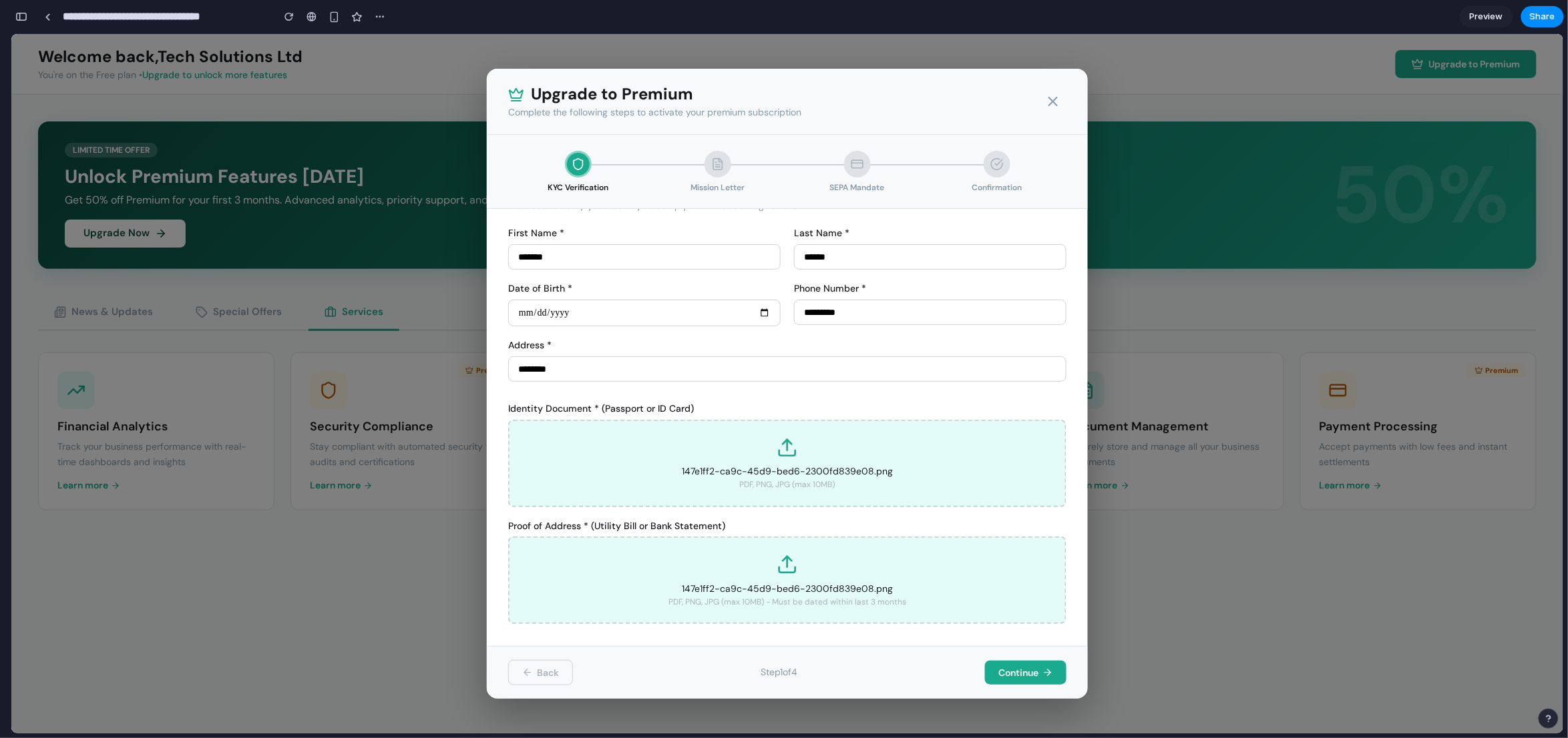
click at [1031, 590] on button "Continue" at bounding box center [1025, 671] width 82 height 24
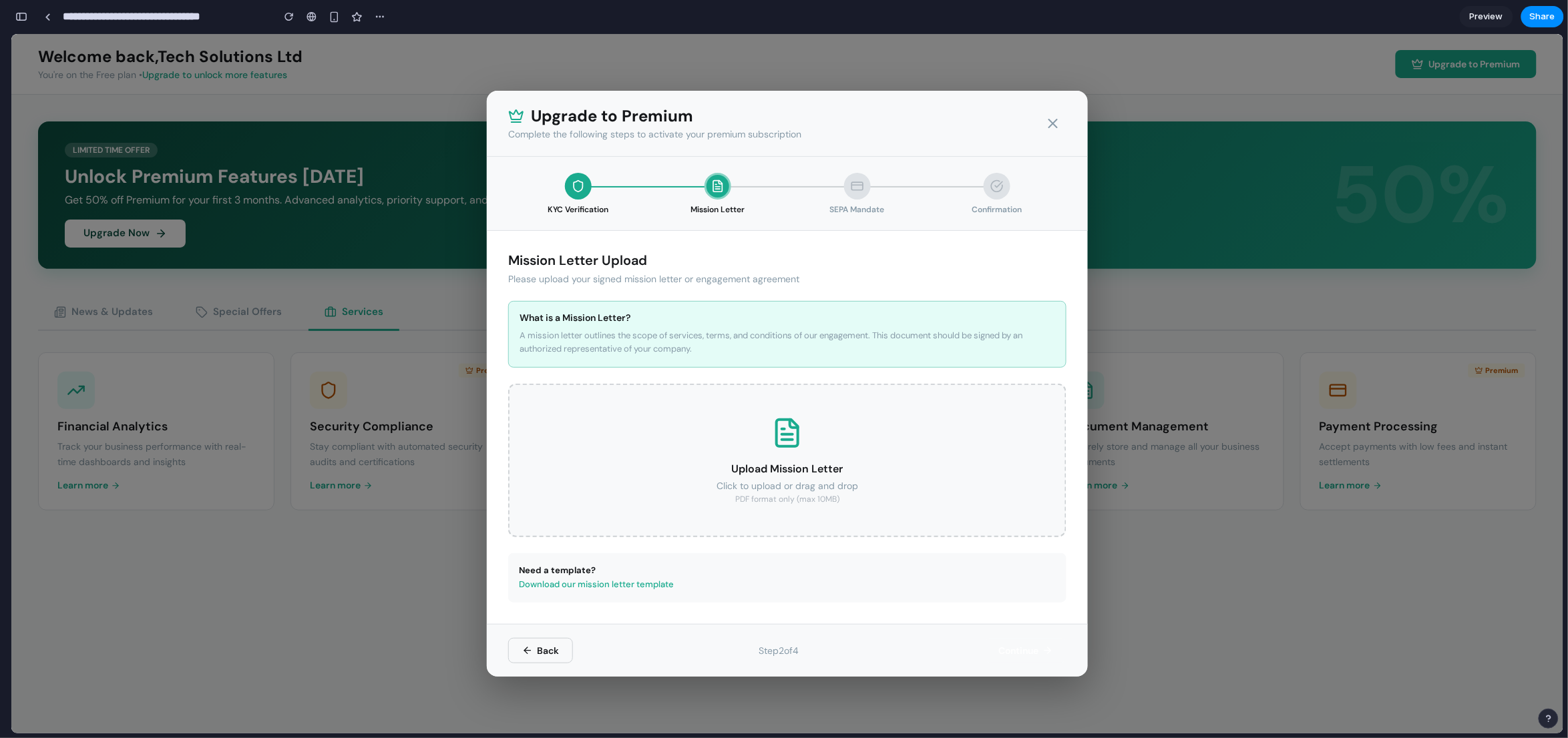
scroll to position [0, 0]
click at [777, 431] on icon at bounding box center [787, 432] width 21 height 27
click at [609, 579] on link "Download our mission letter template" at bounding box center [596, 584] width 155 height 11
click at [605, 585] on link "Download our mission letter template" at bounding box center [596, 584] width 155 height 11
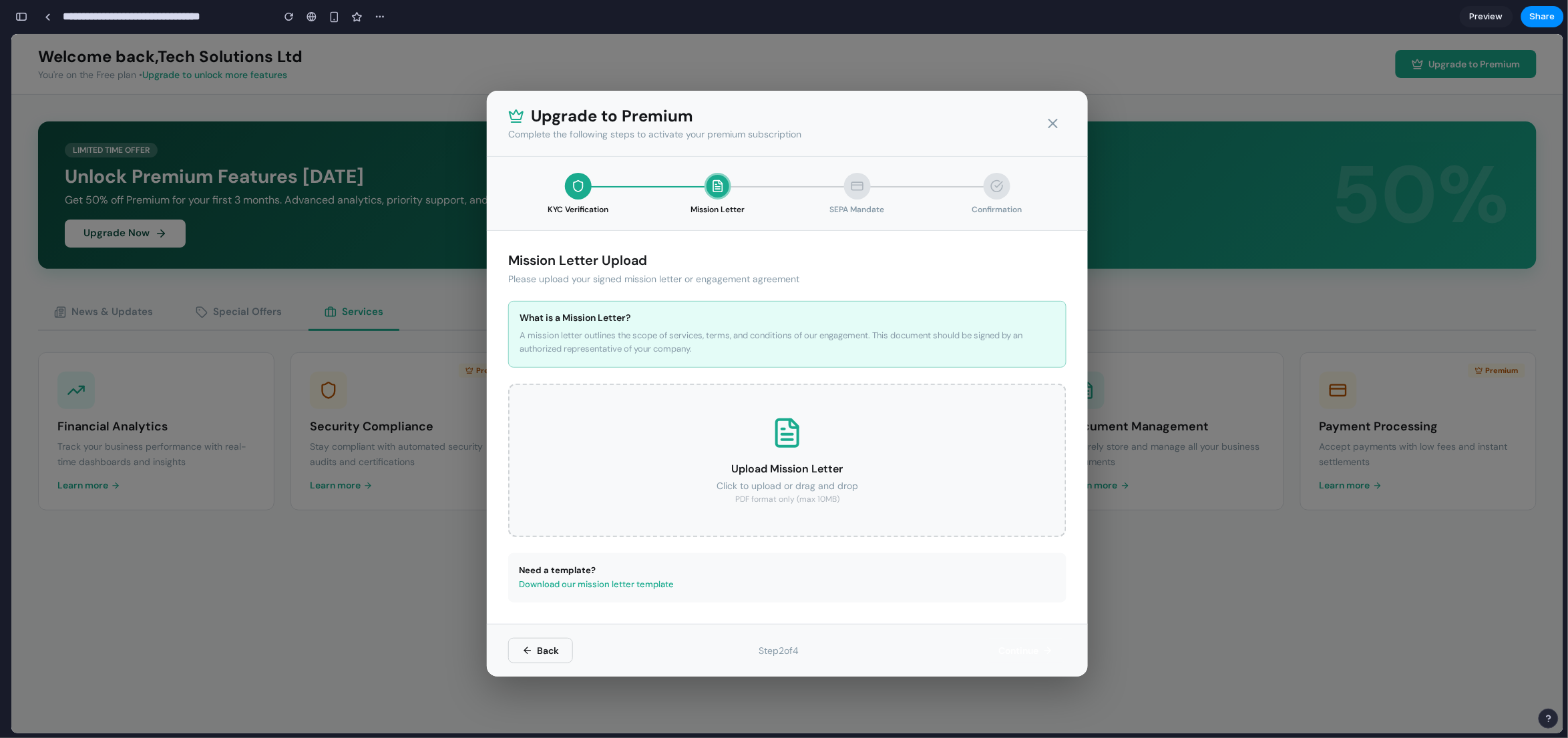
click at [605, 585] on link "Download our mission letter template" at bounding box center [596, 584] width 155 height 11
click at [604, 581] on link "Download our mission letter template" at bounding box center [596, 584] width 155 height 11
click at [859, 182] on icon at bounding box center [857, 185] width 13 height 13
click at [804, 435] on div "Upload Mission Letter Click to upload or drag and drop PDF format only (max 10M…" at bounding box center [787, 460] width 558 height 153
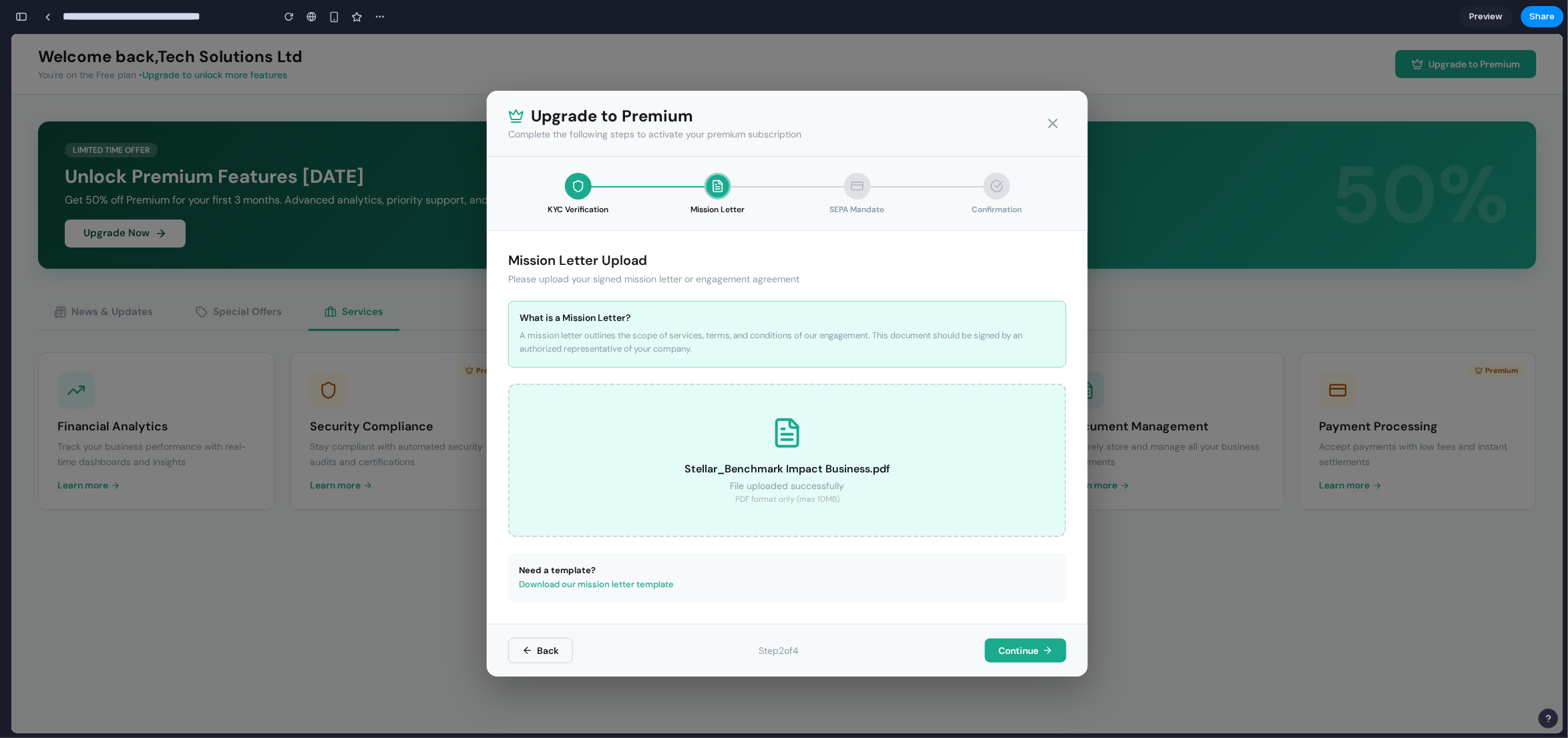
click at [1043, 590] on button "Continue" at bounding box center [1025, 649] width 82 height 24
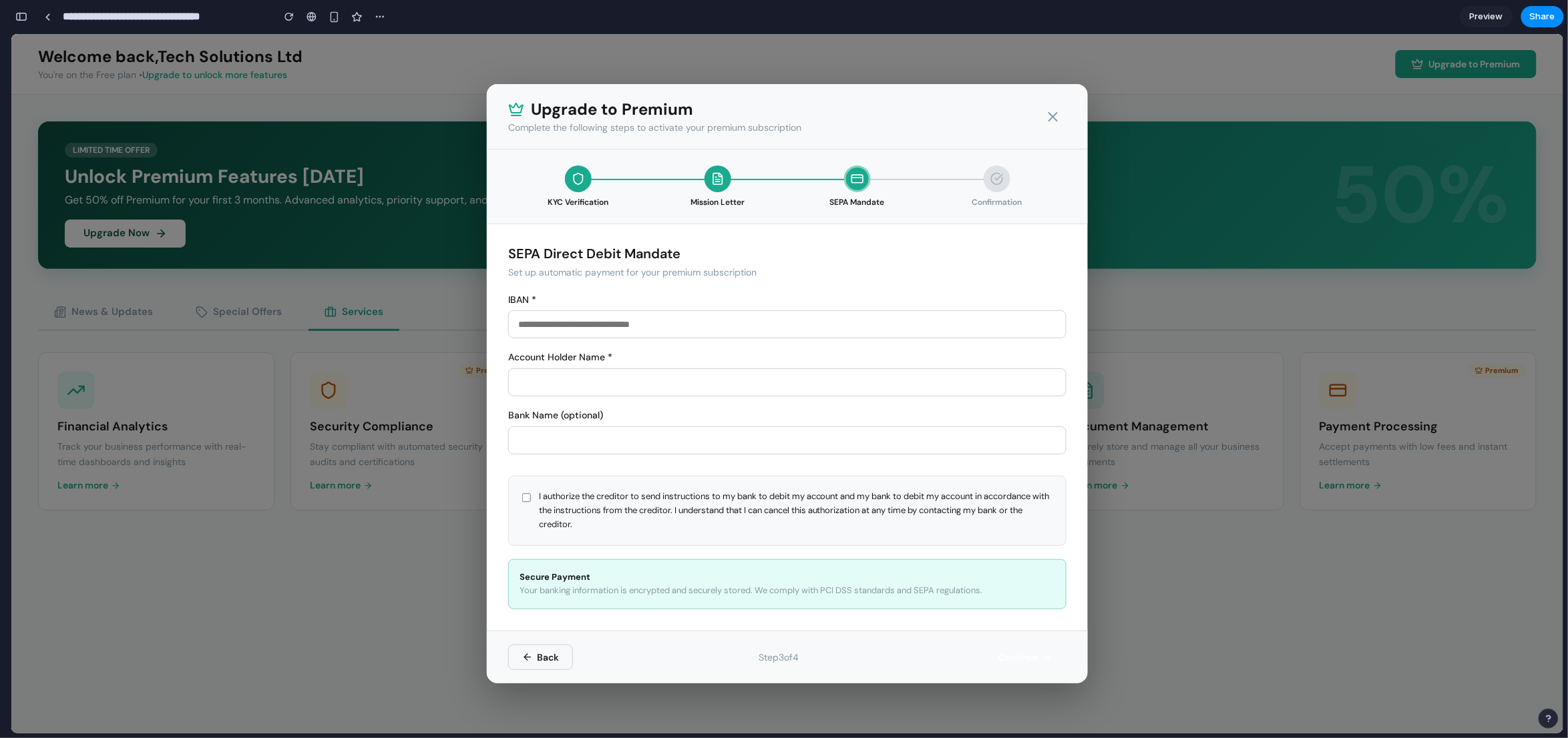
click at [616, 376] on input "text" at bounding box center [787, 382] width 558 height 28
type input "********"
click at [607, 444] on input "*" at bounding box center [787, 440] width 558 height 28
type input "********"
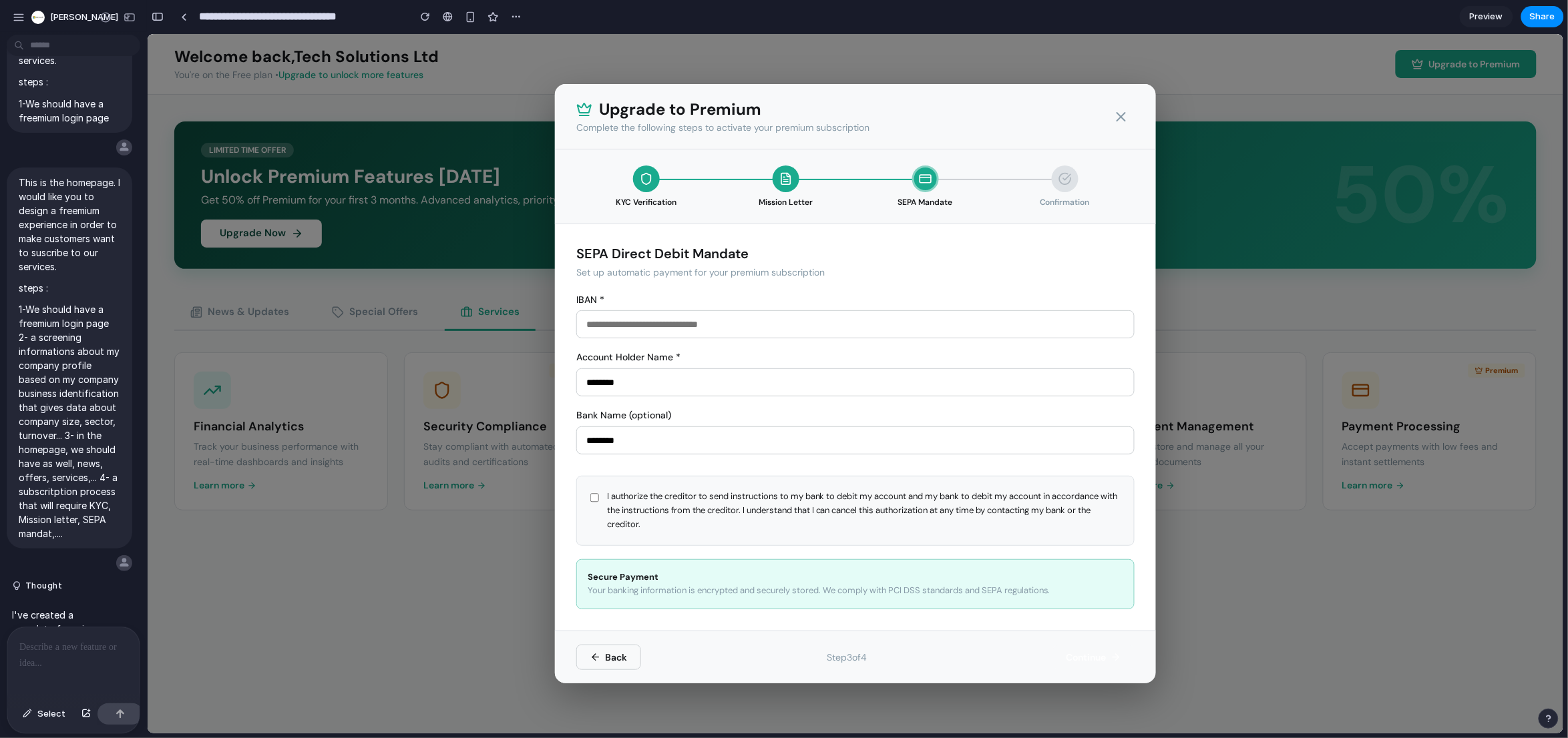
click at [957, 495] on div "I authorize the creditor to send instructions to my bank to debit my account an…" at bounding box center [855, 510] width 558 height 69
click at [720, 576] on div "Secure Payment Your banking information is encrypted and securely stored. We co…" at bounding box center [855, 584] width 558 height 51
click at [602, 572] on div "Secure Payment Your banking information is encrypted and securely stored. We co…" at bounding box center [855, 584] width 558 height 51
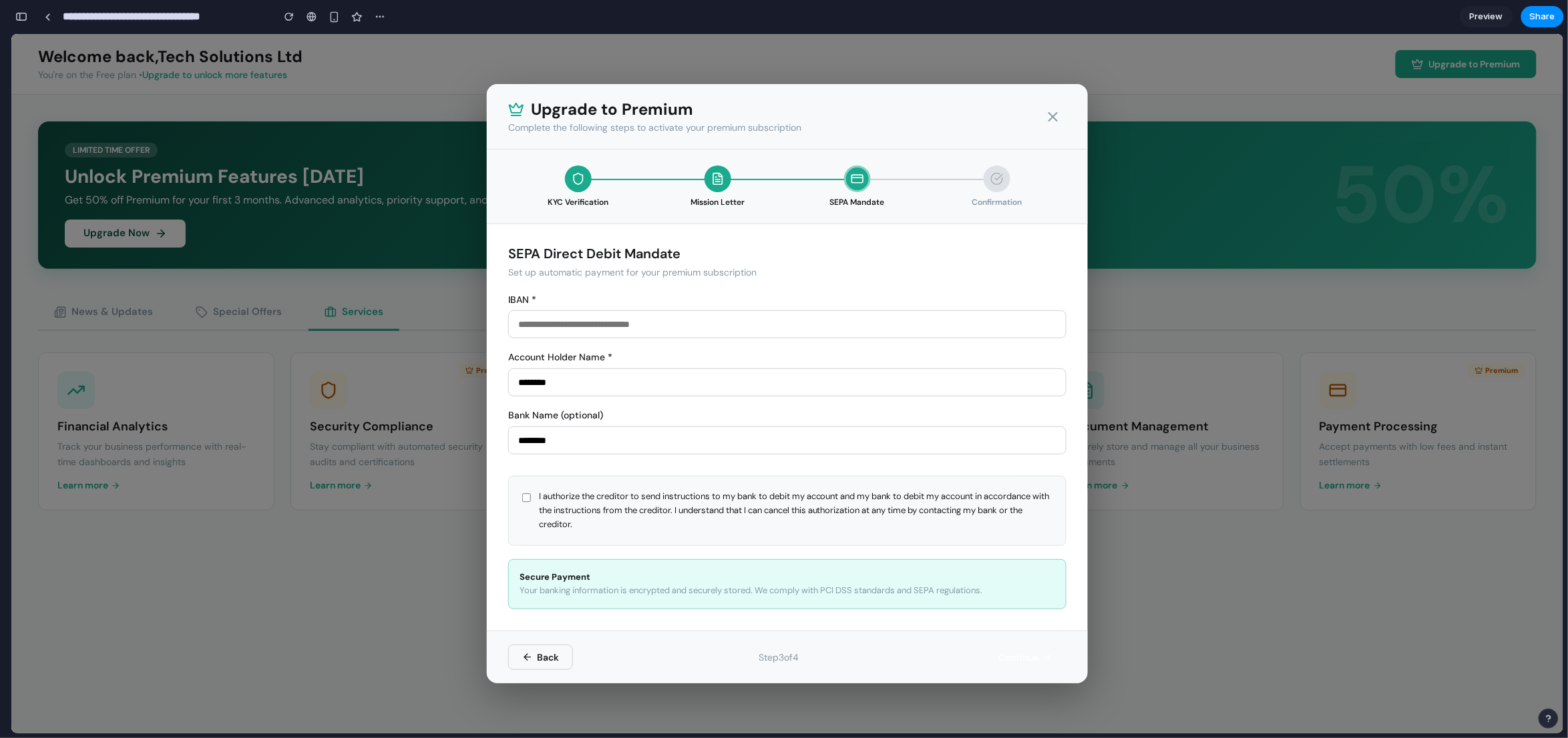
click at [632, 386] on input "********" at bounding box center [787, 382] width 558 height 28
click at [643, 502] on span "I authorize the creditor to send instructions to my bank to debit my account an…" at bounding box center [795, 510] width 513 height 42
click at [642, 502] on span "I authorize the creditor to send instructions to my bank to debit my account an…" at bounding box center [795, 510] width 513 height 42
click at [638, 572] on div "Secure Payment Your banking information is encrypted and securely stored. We co…" at bounding box center [787, 584] width 558 height 51
click at [993, 590] on div "Back Step 3 of 4 Continue" at bounding box center [787, 656] width 601 height 53
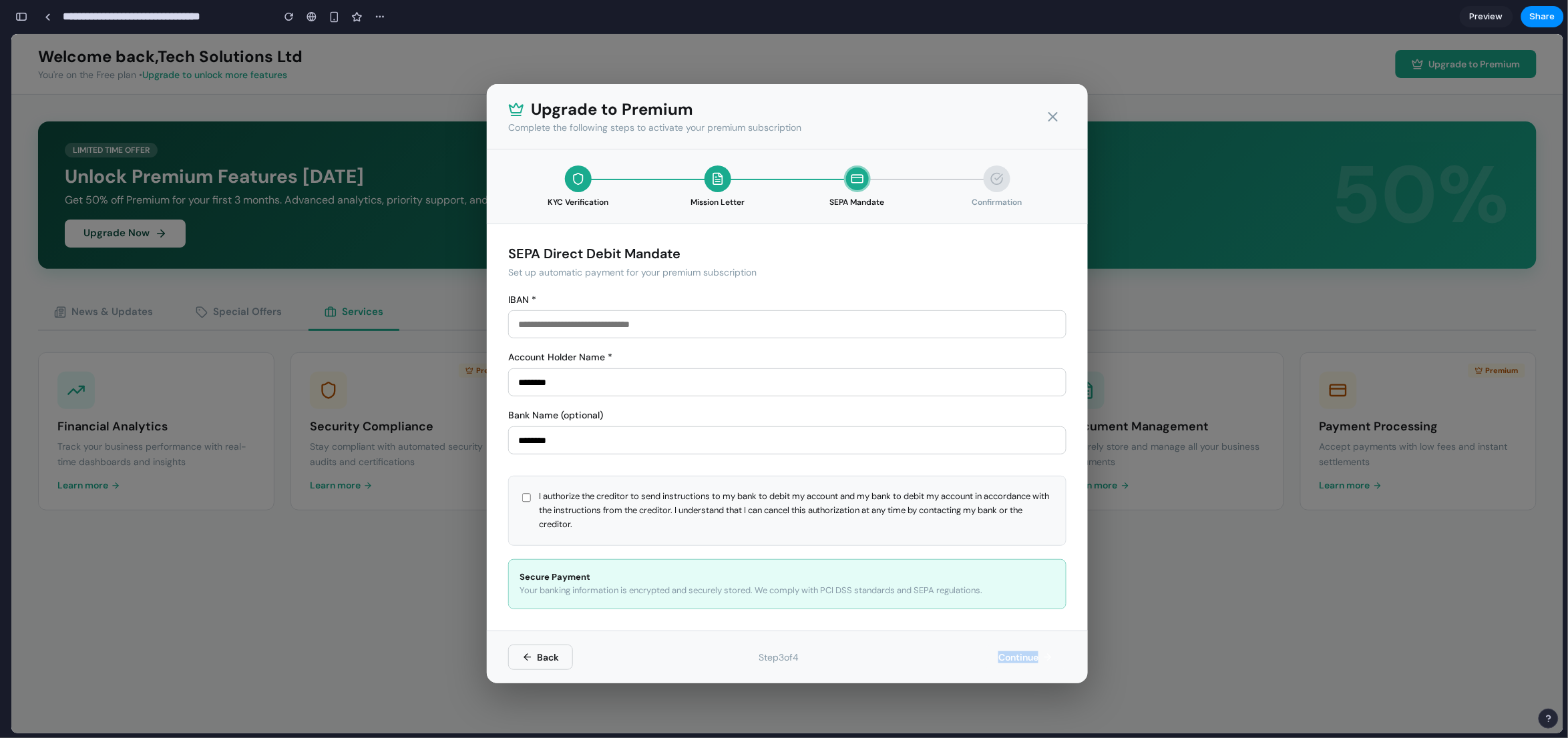
click at [993, 590] on div "Back Step 3 of 4 Continue" at bounding box center [787, 656] width 601 height 53
click at [942, 562] on div "Secure Payment Your banking information is encrypted and securely stored. We co…" at bounding box center [787, 584] width 558 height 51
click at [926, 506] on span "I authorize the creditor to send instructions to my bank to debit my account an…" at bounding box center [795, 510] width 513 height 42
click at [878, 502] on span "I authorize the creditor to send instructions to my bank to debit my account an…" at bounding box center [795, 510] width 513 height 42
drag, startPoint x: 665, startPoint y: 384, endPoint x: 480, endPoint y: 384, distance: 185.0
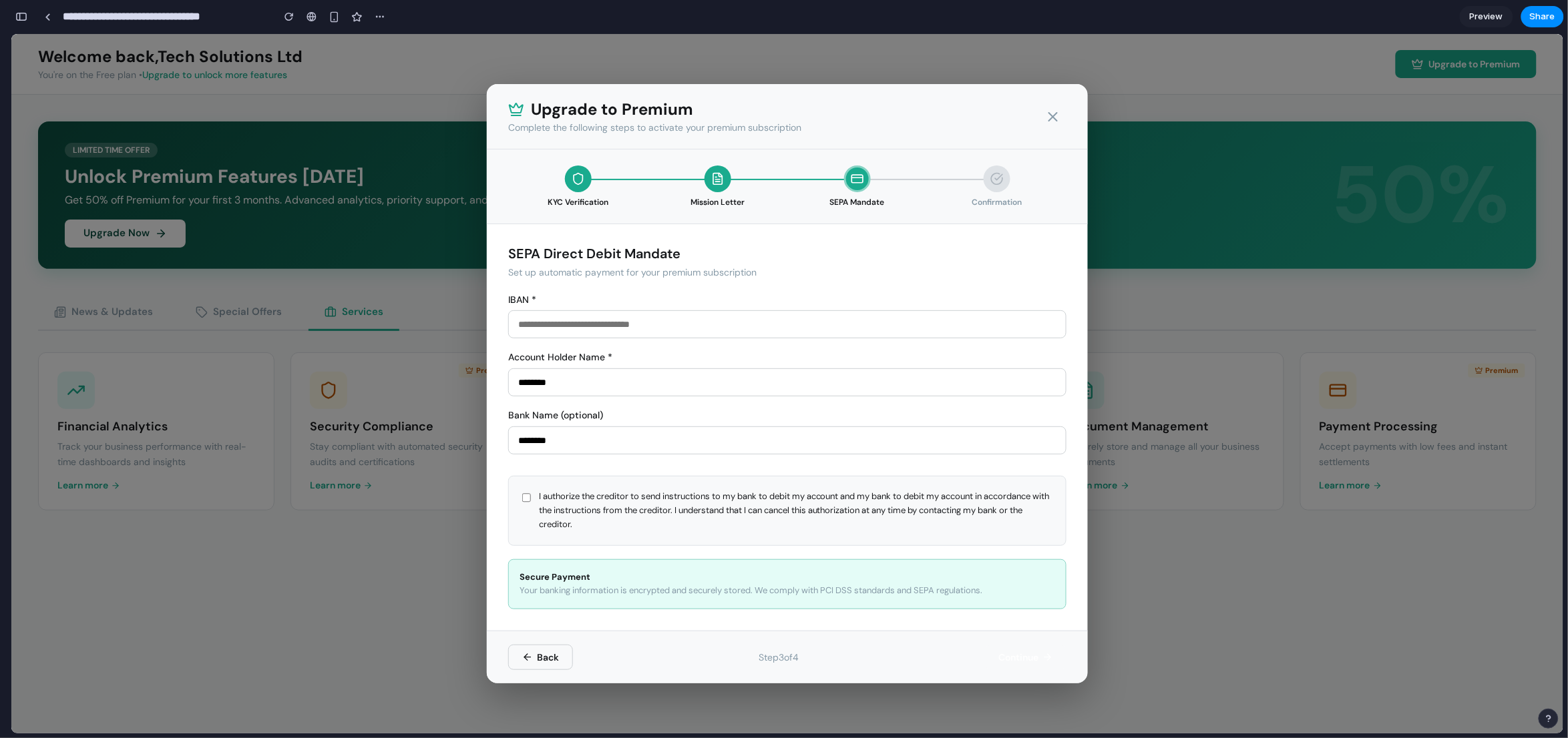
click at [480, 384] on div "Upgrade to Premium Complete the following steps to activate your premium subscr…" at bounding box center [787, 383] width 1552 height 700
type input "*"
type input "**********"
click at [542, 444] on input "********" at bounding box center [787, 440] width 558 height 28
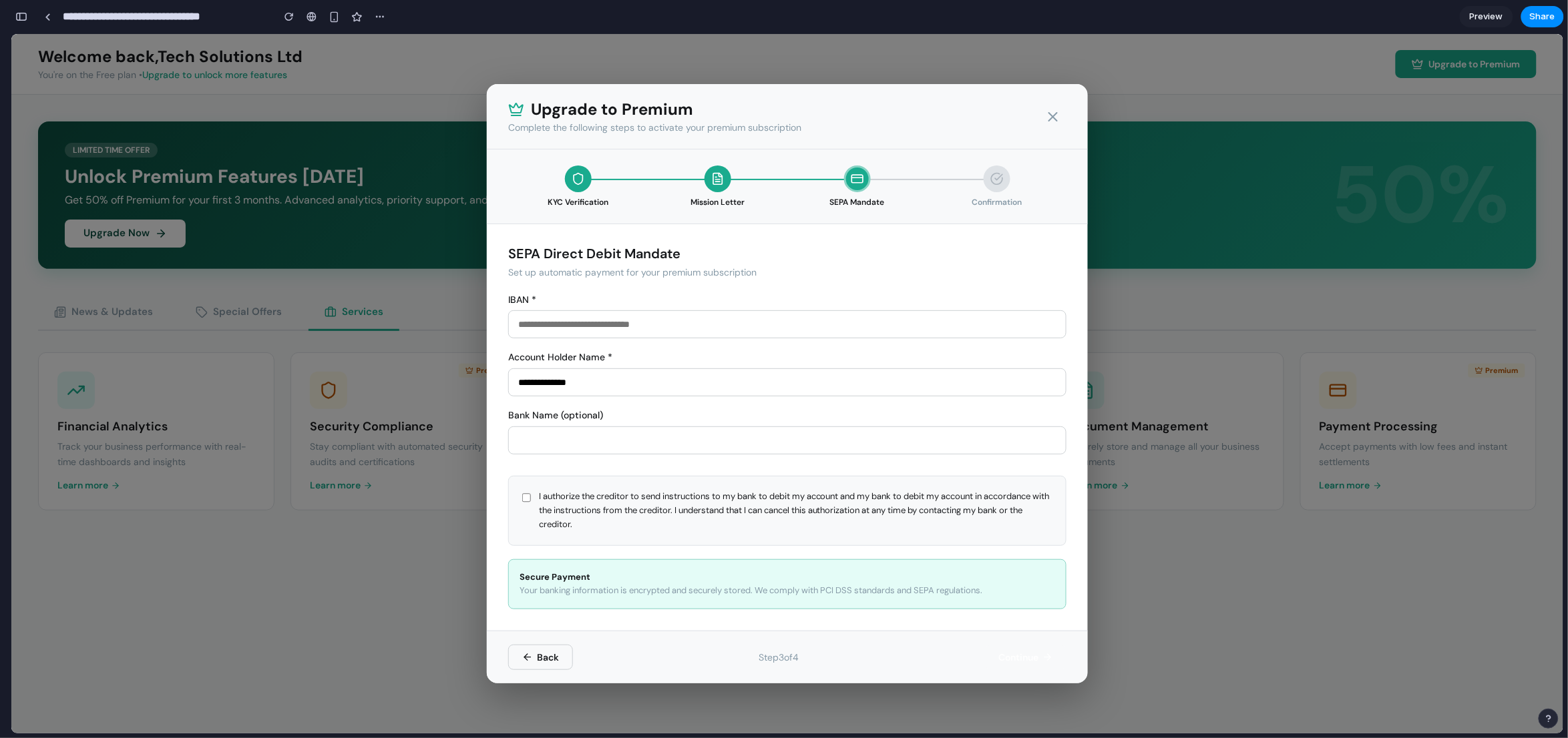
click at [546, 504] on span "I authorize the creditor to send instructions to my bank to debit my account an…" at bounding box center [795, 510] width 513 height 42
click at [582, 329] on input "text" at bounding box center [787, 324] width 558 height 28
type input "**"
click at [1011, 590] on button "Continue" at bounding box center [1025, 656] width 82 height 24
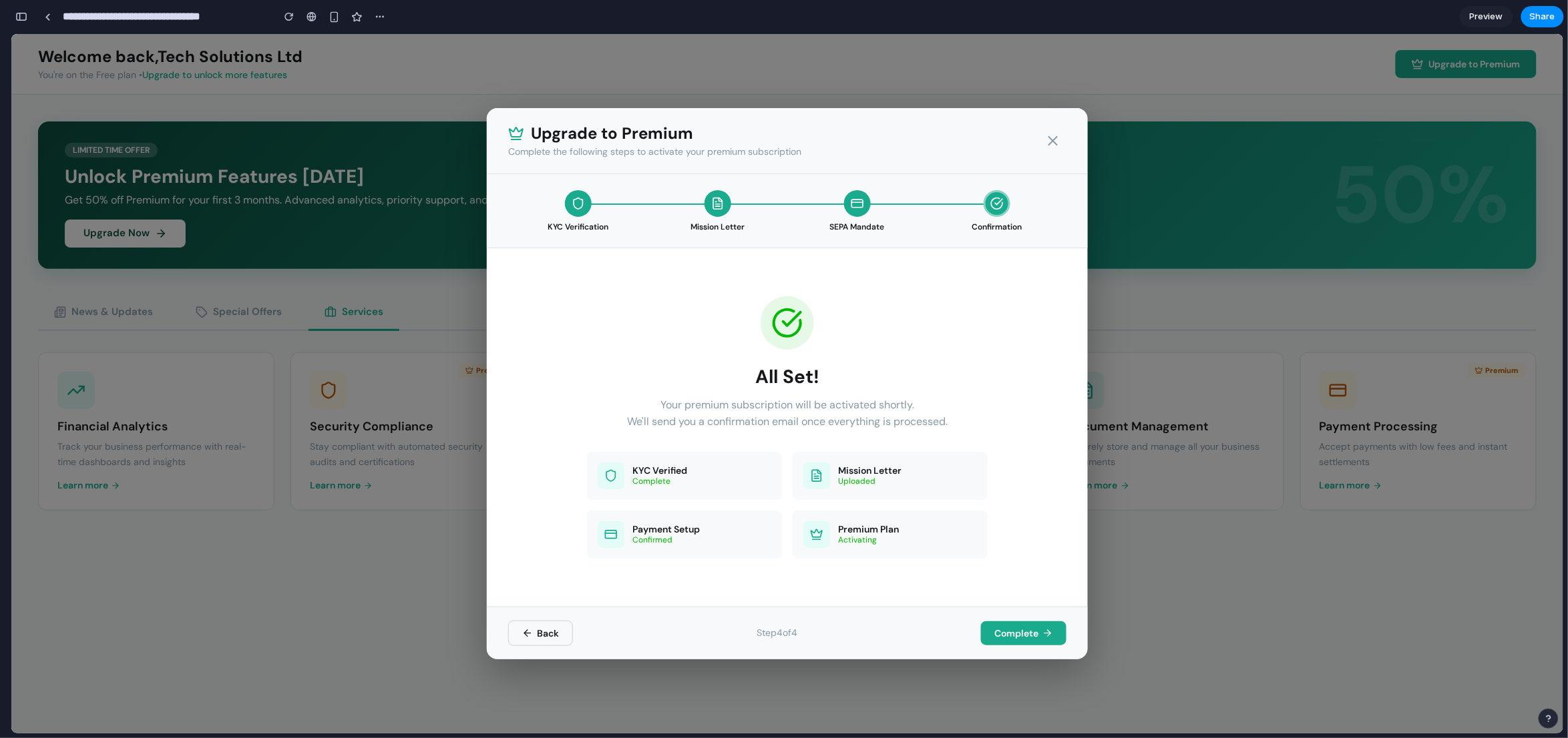
click at [1030, 590] on button "Complete" at bounding box center [1023, 632] width 86 height 24
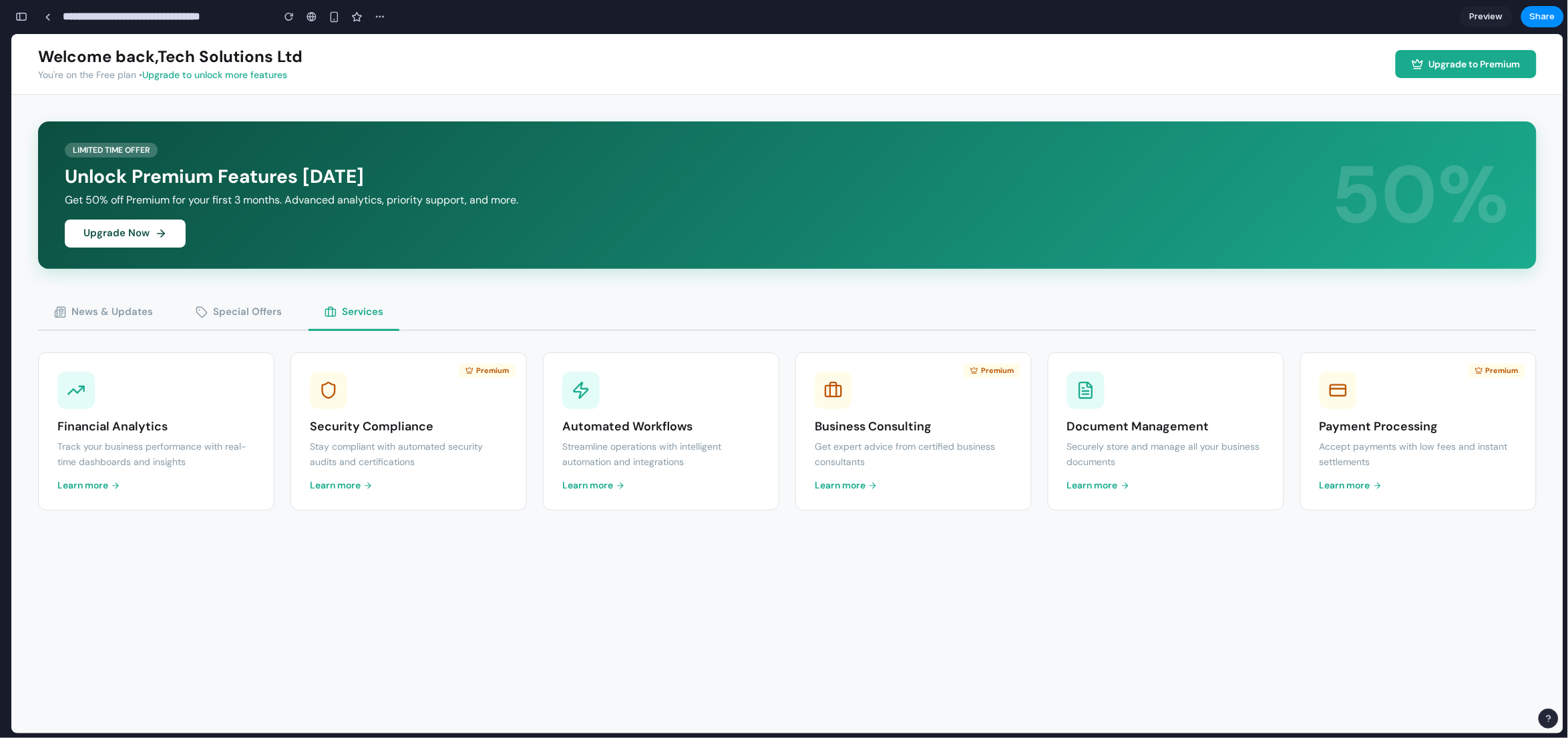
drag, startPoint x: 522, startPoint y: 198, endPoint x: 535, endPoint y: 181, distance: 21.4
click at [523, 198] on p "Get 50% off Premium for your first 3 months. Advanced analytics, priority suppo…" at bounding box center [698, 200] width 1267 height 13
click at [475, 419] on h3 "Security Compliance" at bounding box center [409, 424] width 197 height 15
drag, startPoint x: 475, startPoint y: 419, endPoint x: 510, endPoint y: 469, distance: 61.0
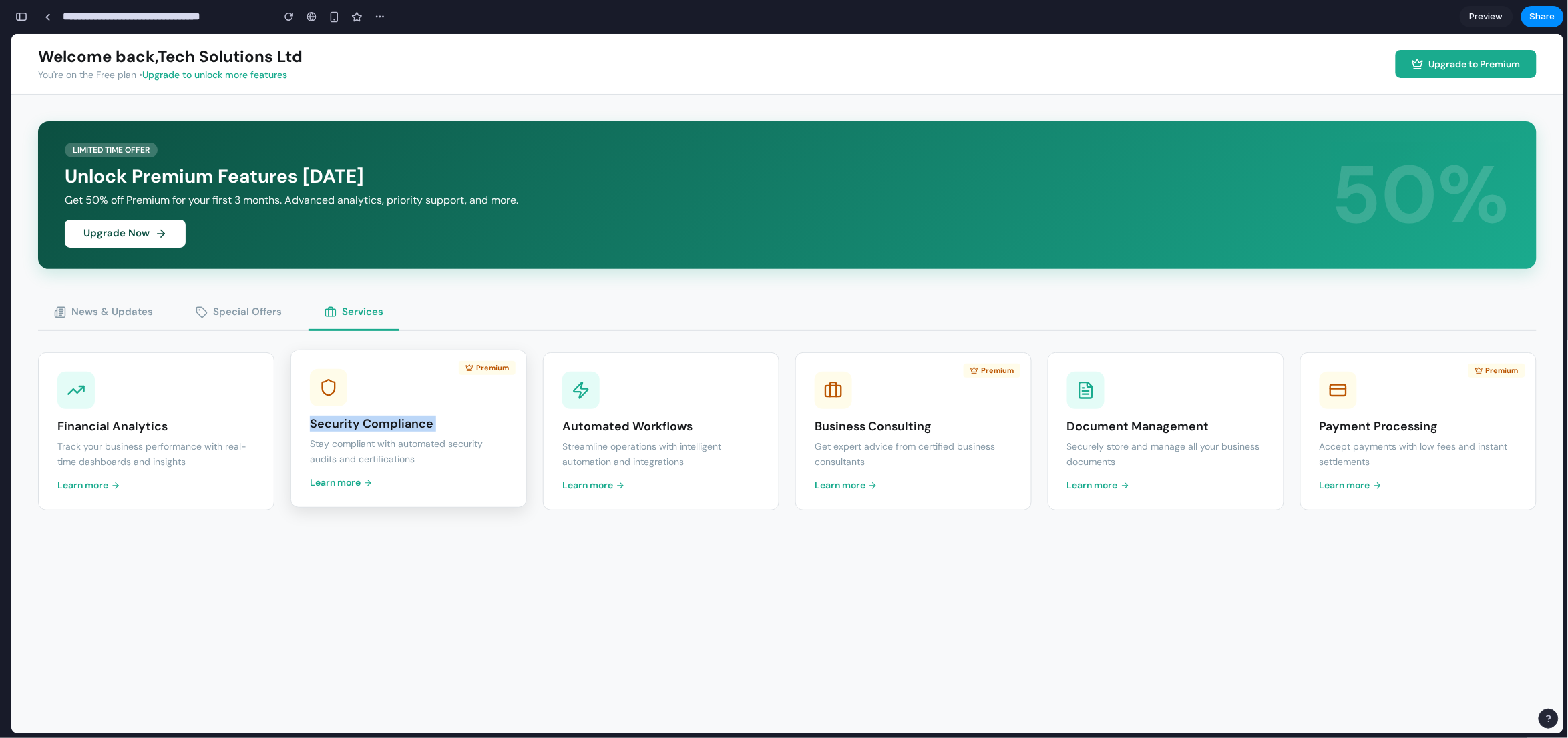
click at [472, 419] on h3 "Security Compliance" at bounding box center [409, 424] width 197 height 15
click at [587, 485] on link "Learn more" at bounding box center [593, 482] width 63 height 11
click at [1013, 465] on div "Premium Business Consulting Get expert advice from certified business consultan…" at bounding box center [914, 431] width 237 height 158
click at [1254, 453] on p "Accept payments with low fees and instant settlements" at bounding box center [1418, 453] width 197 height 30
click at [1254, 445] on p "Accept payments with low fees and instant settlements" at bounding box center [1418, 450] width 197 height 30
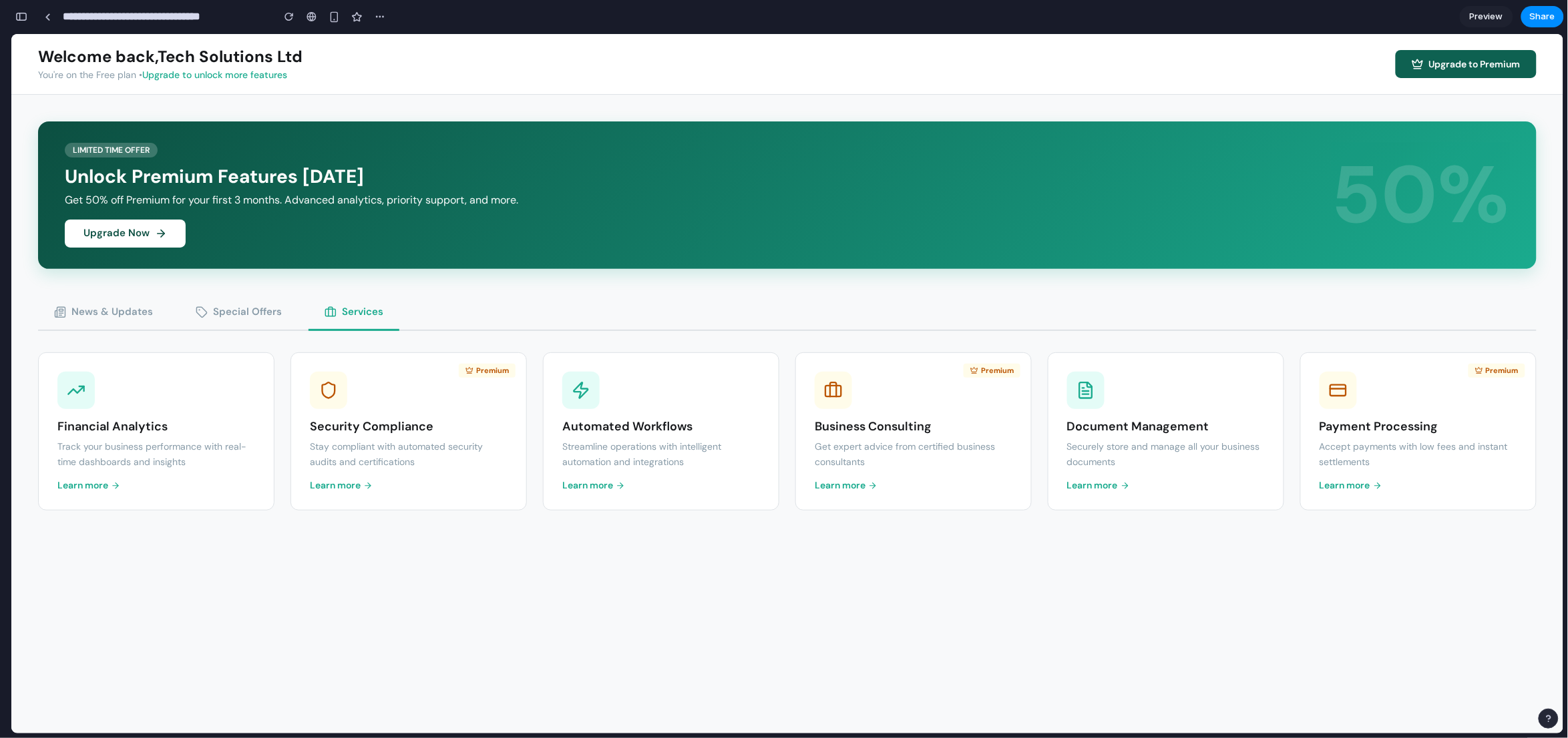
click at [1254, 61] on button "Upgrade to Premium" at bounding box center [1466, 64] width 141 height 28
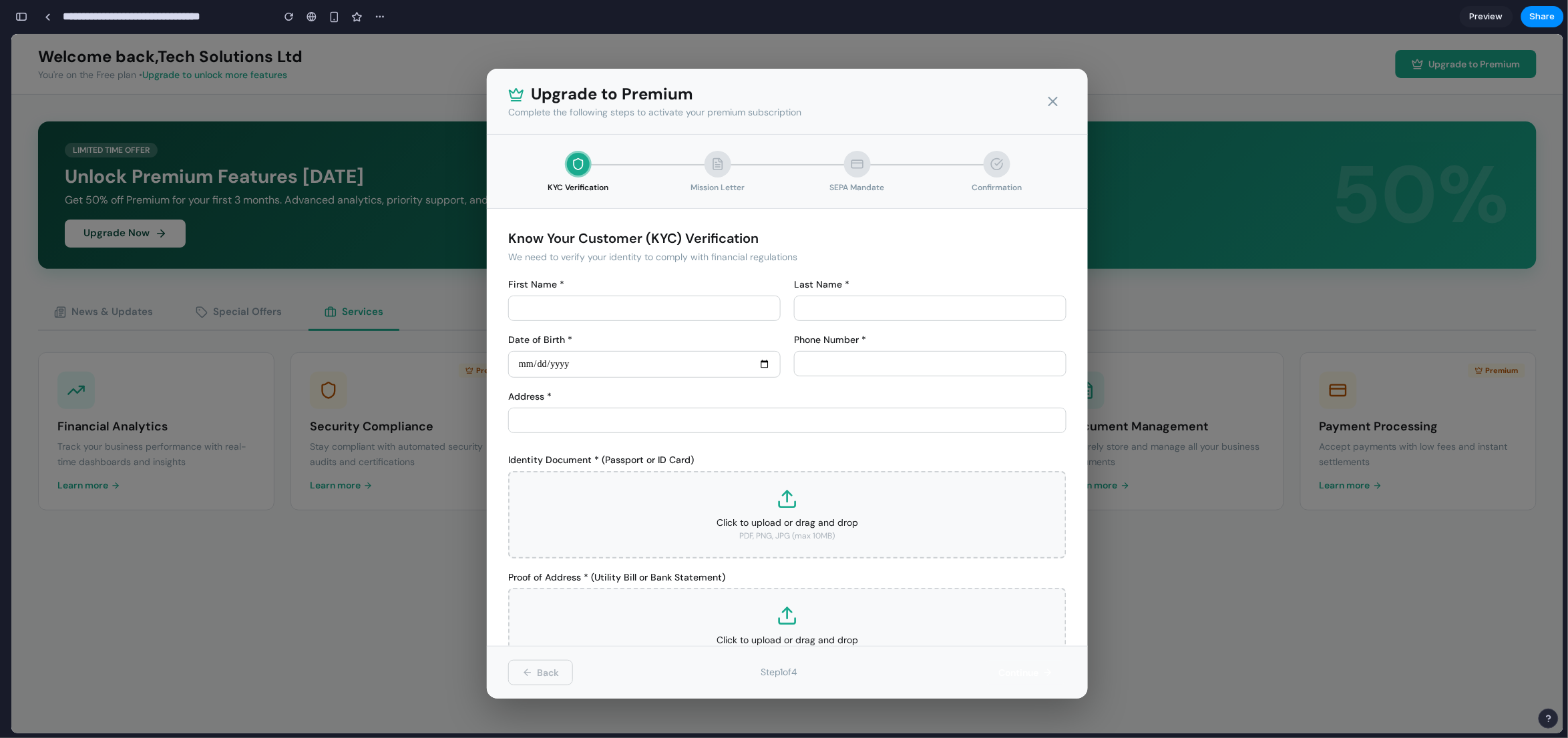
click at [1070, 100] on div "Upgrade to Premium Complete the following steps to activate your premium subscr…" at bounding box center [787, 100] width 601 height 66
click at [1038, 99] on div "Upgrade to Premium Complete the following steps to activate your premium subscr…" at bounding box center [787, 100] width 601 height 66
click at [1030, 105] on div "Upgrade to Premium Complete the following steps to activate your premium subscr…" at bounding box center [787, 100] width 601 height 66
click at [1051, 101] on icon at bounding box center [1053, 101] width 16 height 16
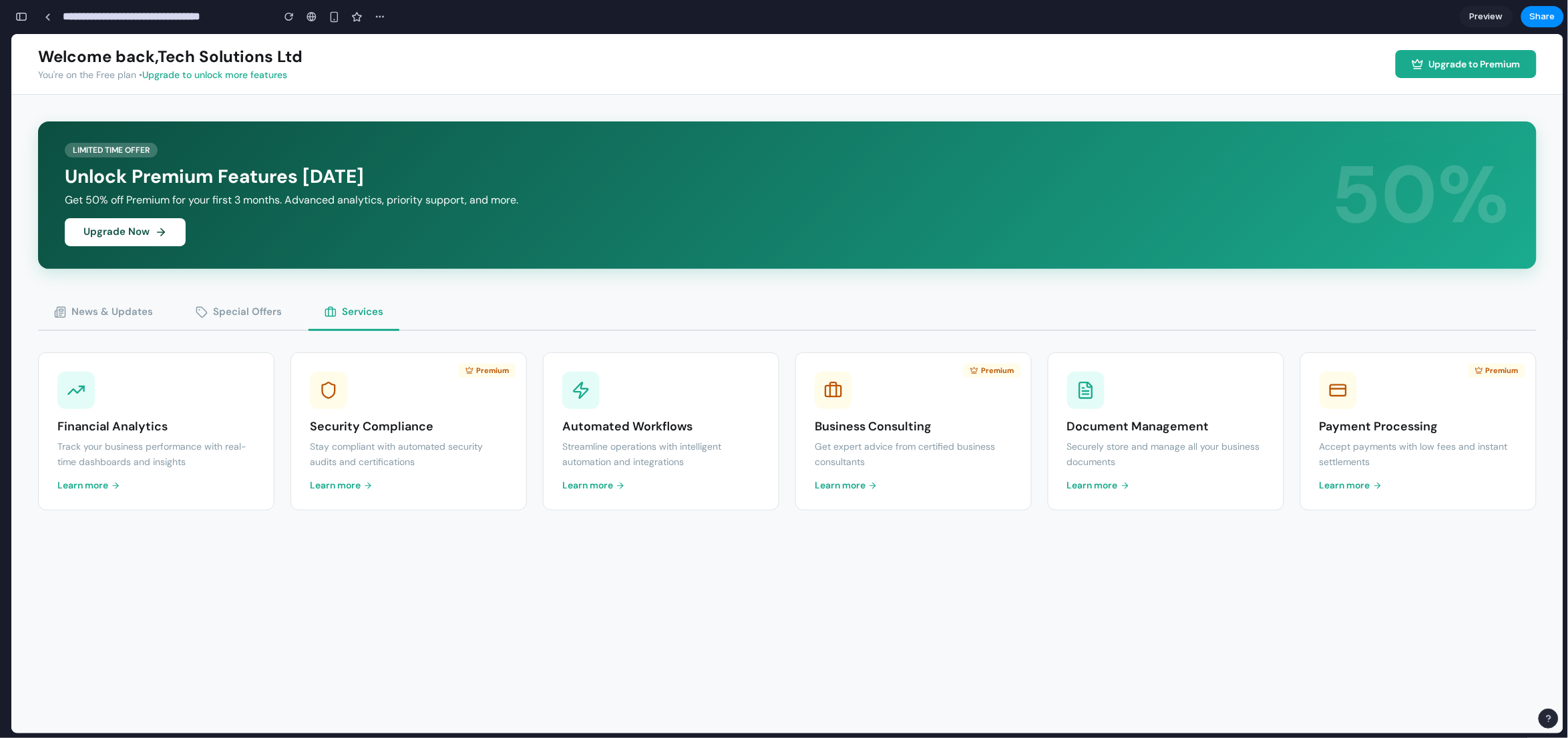
click at [138, 242] on button "Upgrade Now" at bounding box center [125, 232] width 121 height 28
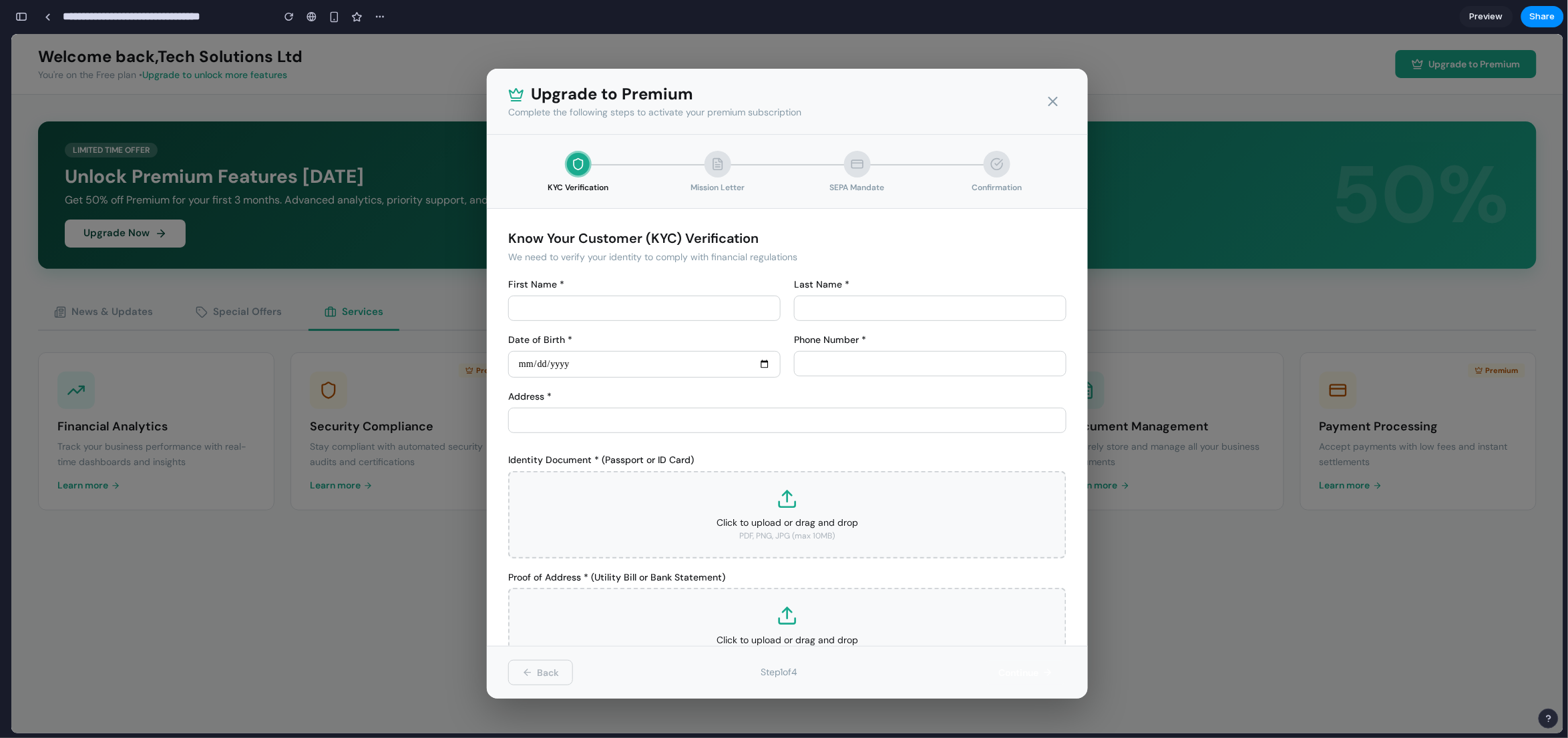
click at [140, 237] on div "Upgrade to Premium Complete the following steps to activate your premium subscr…" at bounding box center [787, 383] width 1552 height 700
click at [1057, 104] on icon at bounding box center [1053, 101] width 16 height 16
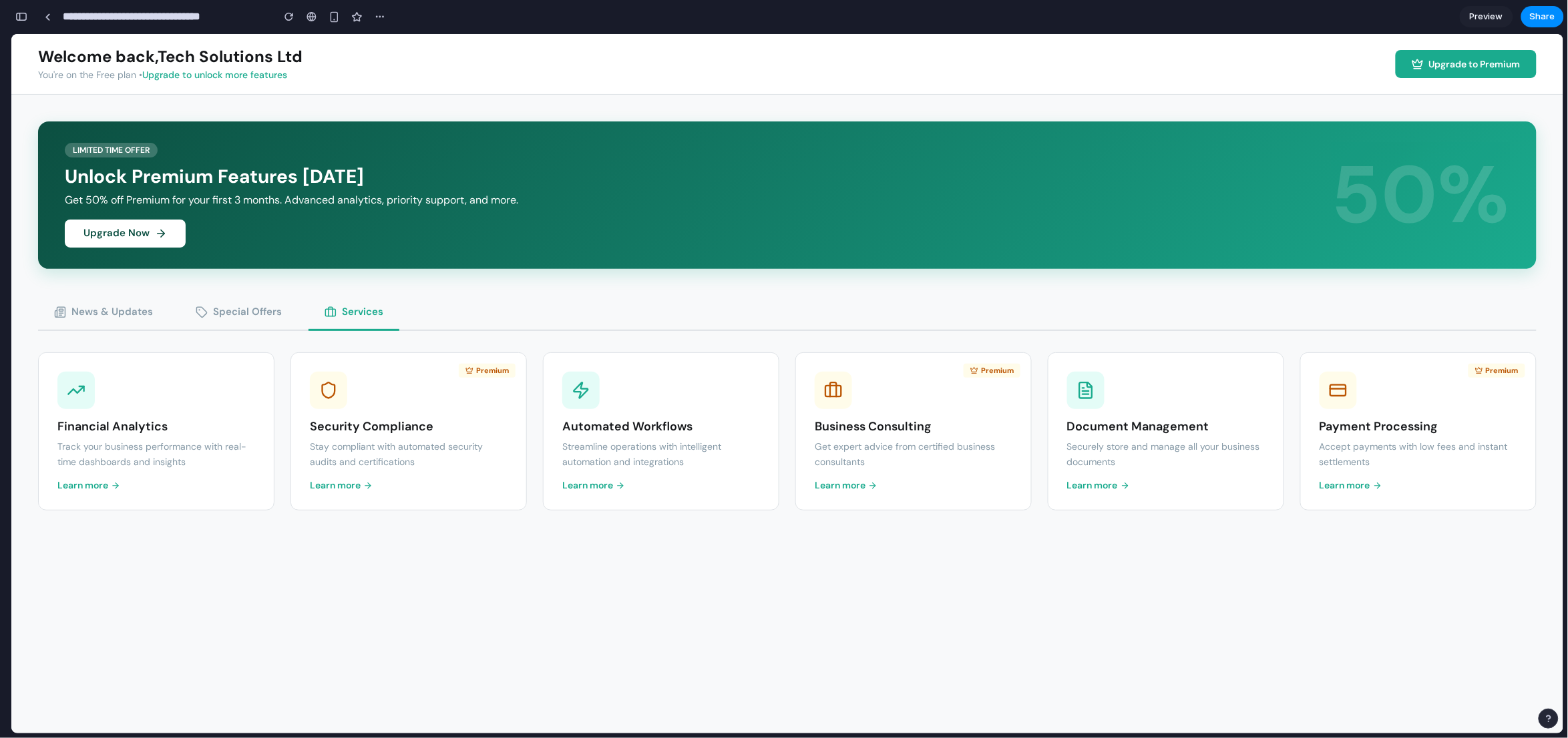
click at [102, 150] on div "LIMITED TIME OFFER" at bounding box center [111, 149] width 93 height 15
click at [125, 67] on div "Welcome back, Tech Solutions Ltd You're on the Free plan • Upgrade to unlock mo…" at bounding box center [171, 63] width 264 height 33
click at [175, 70] on link "Upgrade to unlock more features" at bounding box center [215, 73] width 145 height 12
click at [175, 70] on link "Upgrade to unlock more features" at bounding box center [215, 73] width 145 height 12
click at [193, 74] on link "Upgrade to unlock more features" at bounding box center [215, 73] width 145 height 12
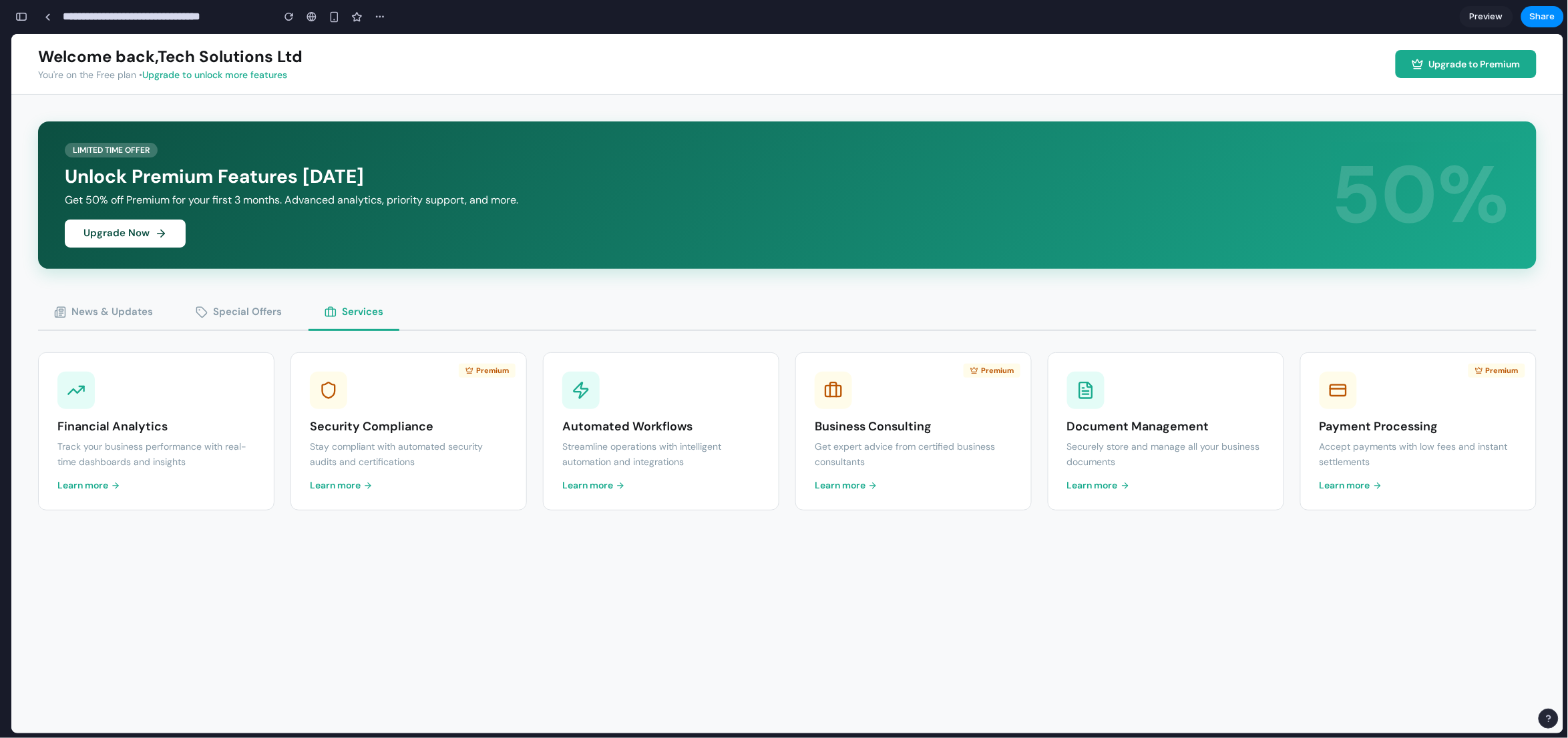
click at [193, 74] on link "Upgrade to unlock more features" at bounding box center [215, 73] width 145 height 12
click at [113, 54] on h1 "Welcome back, Tech Solutions Ltd" at bounding box center [171, 56] width 264 height 20
click at [117, 11] on input "**********" at bounding box center [164, 16] width 208 height 24
